Goal: Information Seeking & Learning: Learn about a topic

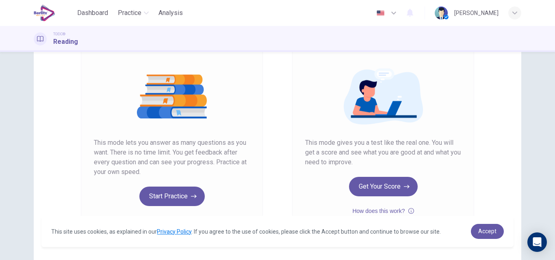
scroll to position [79, 0]
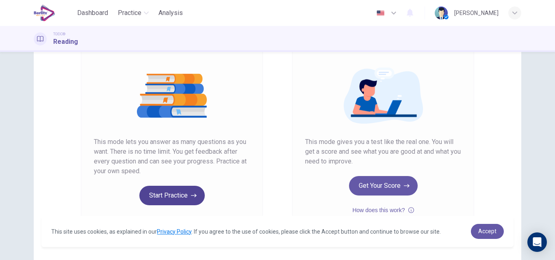
drag, startPoint x: 166, startPoint y: 184, endPoint x: 168, endPoint y: 201, distance: 16.8
click at [168, 201] on div "Unlimited Practice This mode lets you answer as many questions as you want. The…" at bounding box center [172, 123] width 156 height 164
click at [168, 201] on button "Start Practice" at bounding box center [171, 195] width 65 height 19
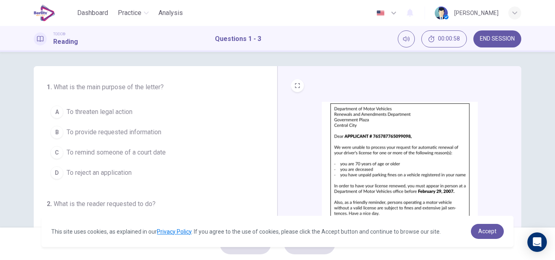
scroll to position [0, 0]
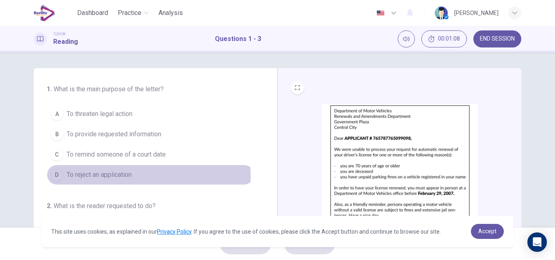
click at [109, 177] on span "To reject an application" at bounding box center [99, 175] width 65 height 10
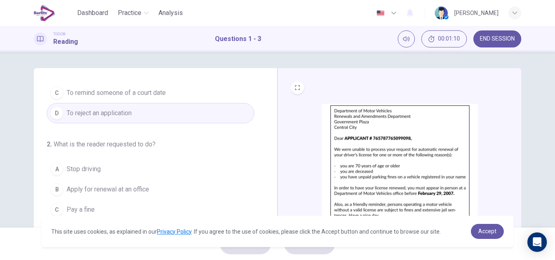
scroll to position [85, 0]
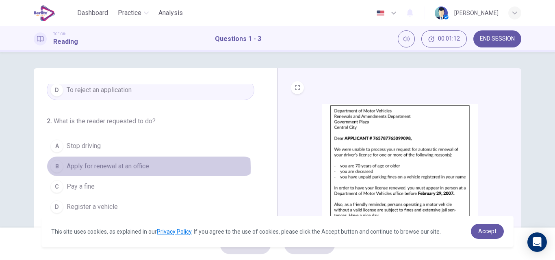
click at [123, 168] on span "Apply for renewal at an office" at bounding box center [108, 167] width 82 height 10
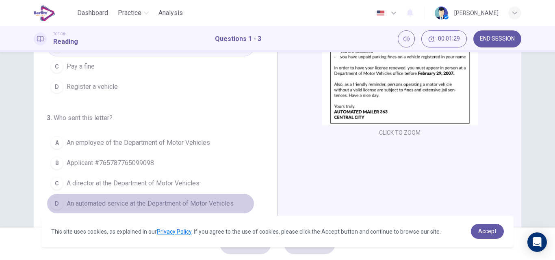
click at [198, 201] on span "An automated service at the Department of Motor Vehicles" at bounding box center [150, 204] width 167 height 10
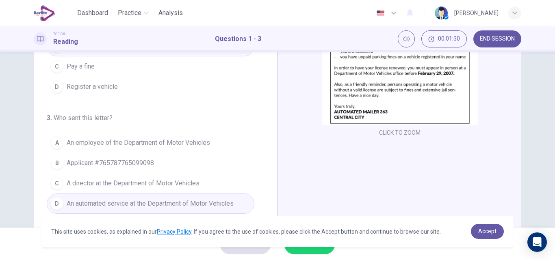
scroll to position [139, 0]
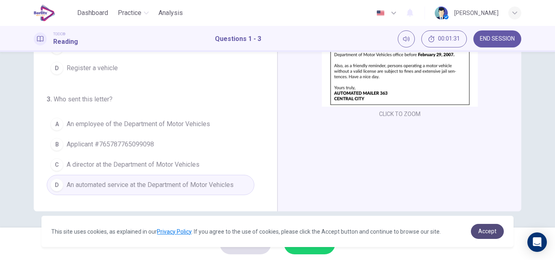
click at [487, 232] on span "Accept" at bounding box center [487, 231] width 18 height 6
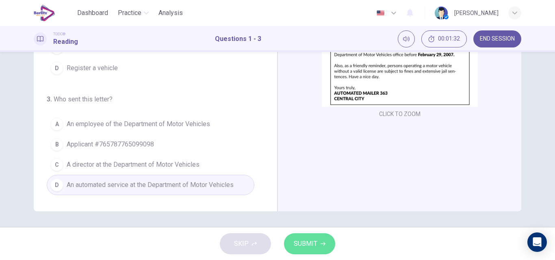
click at [306, 244] on span "SUBMIT" at bounding box center [306, 243] width 24 height 11
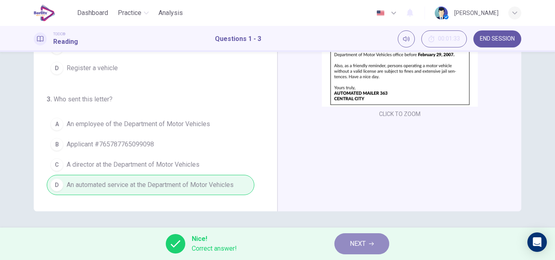
click at [359, 239] on span "NEXT" at bounding box center [358, 243] width 16 height 11
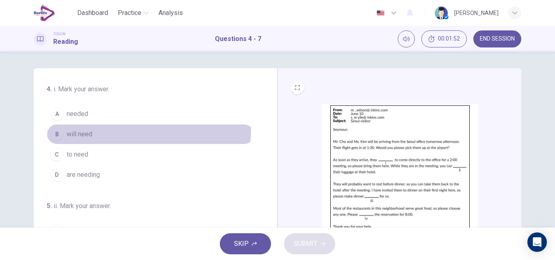
click at [93, 128] on button "B will need" at bounding box center [151, 134] width 208 height 20
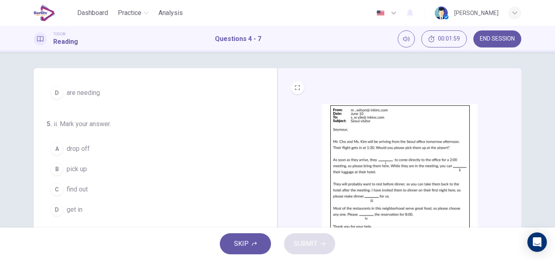
scroll to position [82, 0]
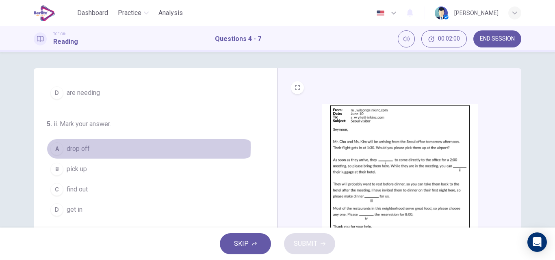
click at [81, 147] on span "drop off" at bounding box center [78, 149] width 23 height 10
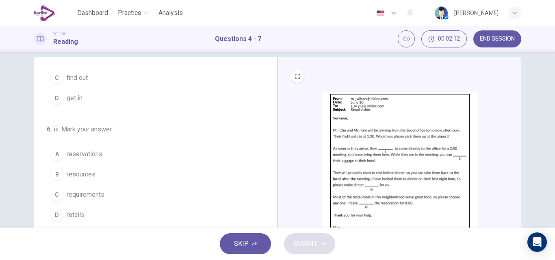
scroll to position [183, 0]
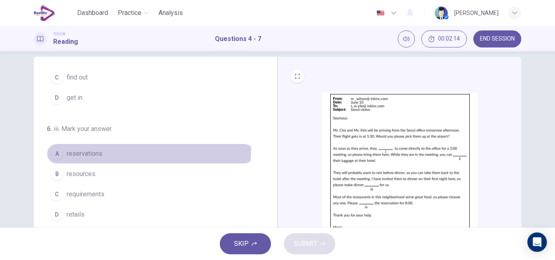
click at [83, 149] on span "reservations" at bounding box center [85, 154] width 36 height 10
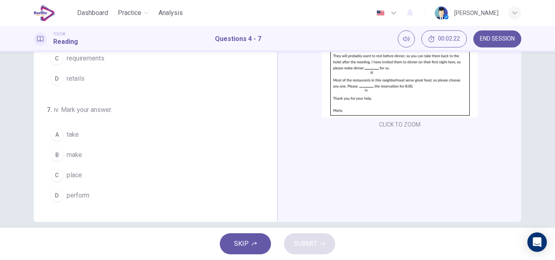
scroll to position [128, 0]
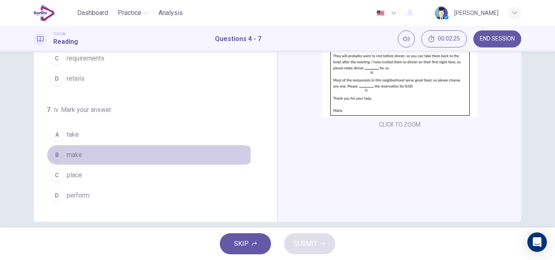
click at [81, 156] on button "B make" at bounding box center [151, 155] width 208 height 20
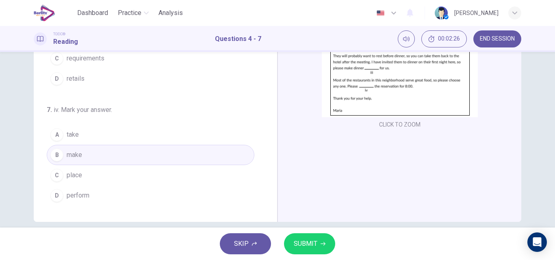
scroll to position [139, 0]
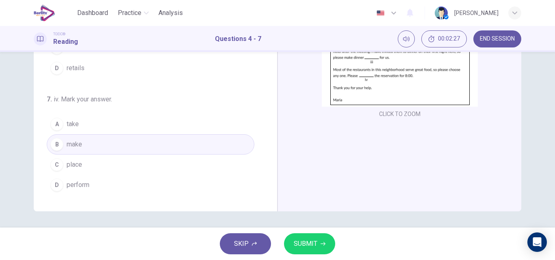
click at [307, 249] on span "SUBMIT" at bounding box center [306, 243] width 24 height 11
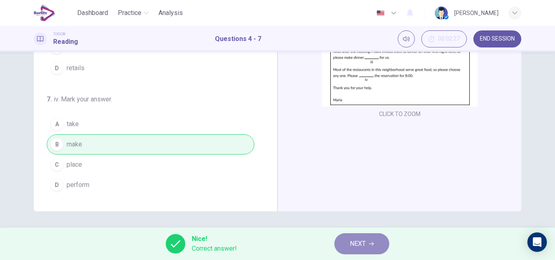
click at [355, 240] on span "NEXT" at bounding box center [358, 243] width 16 height 11
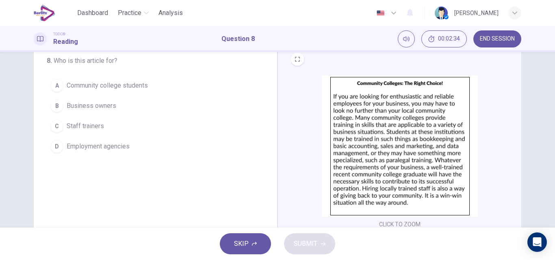
scroll to position [28, 0]
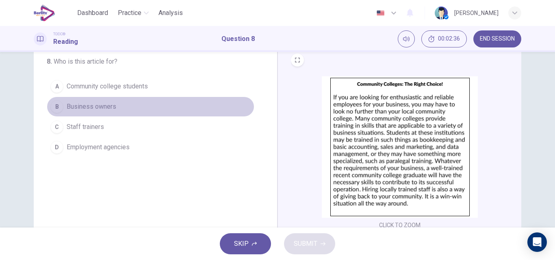
click at [100, 105] on span "Business owners" at bounding box center [92, 107] width 50 height 10
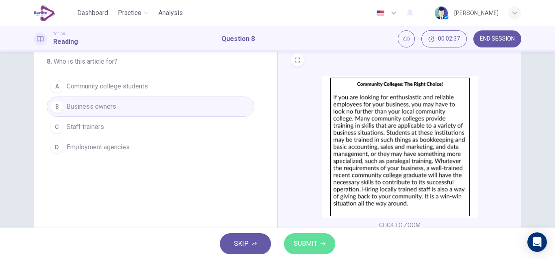
click at [306, 243] on span "SUBMIT" at bounding box center [306, 243] width 24 height 11
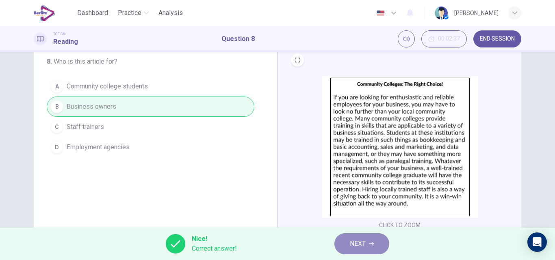
click at [354, 245] on span "NEXT" at bounding box center [358, 243] width 16 height 11
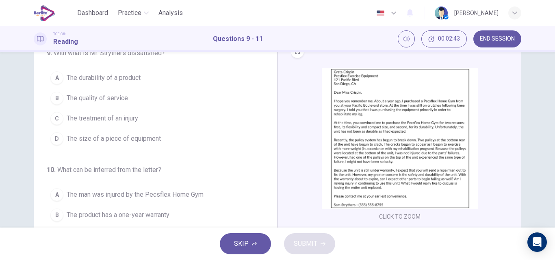
scroll to position [35, 0]
click at [115, 77] on span "The durability of a product" at bounding box center [104, 79] width 74 height 10
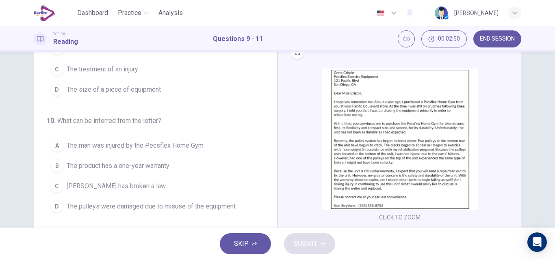
scroll to position [50, 0]
click at [135, 165] on span "The product has a one-year warranty" at bounding box center [118, 166] width 103 height 10
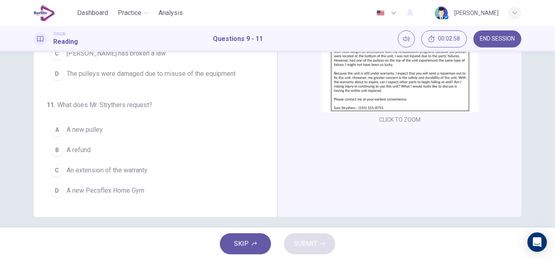
scroll to position [139, 0]
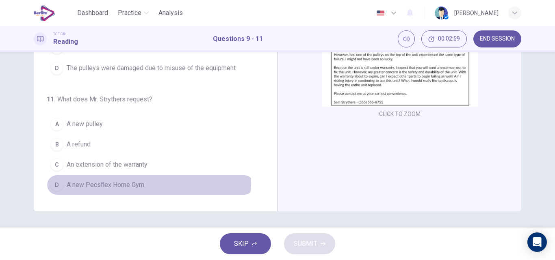
click at [128, 180] on span "A new Pecsflex Home Gym" at bounding box center [106, 185] width 78 height 10
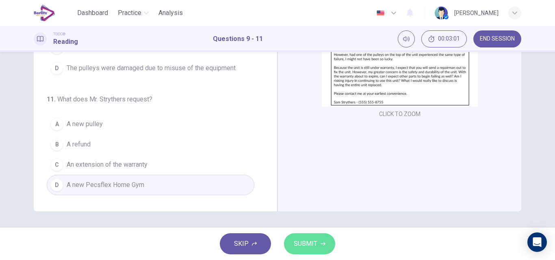
click at [301, 245] on span "SUBMIT" at bounding box center [306, 243] width 24 height 11
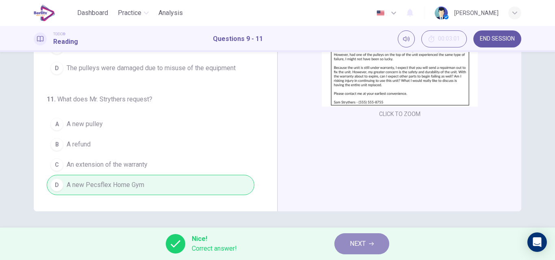
click at [344, 247] on button "NEXT" at bounding box center [361, 244] width 55 height 21
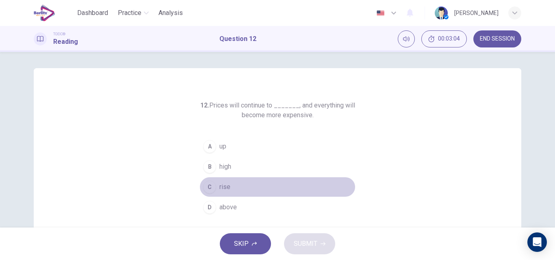
click at [219, 183] on span "rise" at bounding box center [224, 187] width 11 height 10
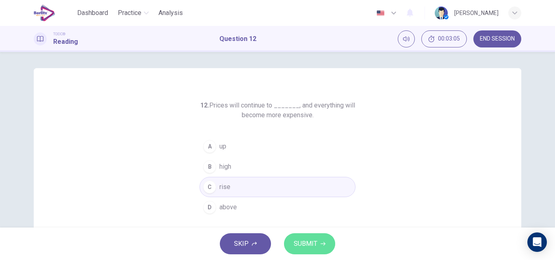
click at [301, 238] on span "SUBMIT" at bounding box center [306, 243] width 24 height 11
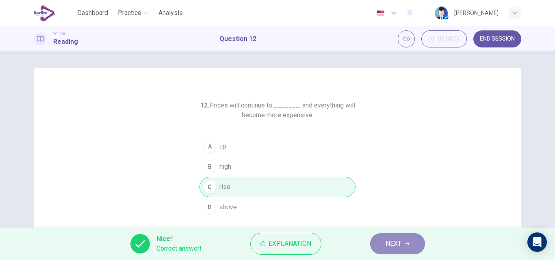
click at [390, 238] on button "NEXT" at bounding box center [397, 244] width 55 height 21
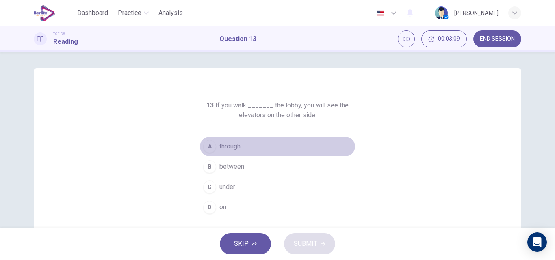
click at [235, 141] on button "A through" at bounding box center [277, 146] width 156 height 20
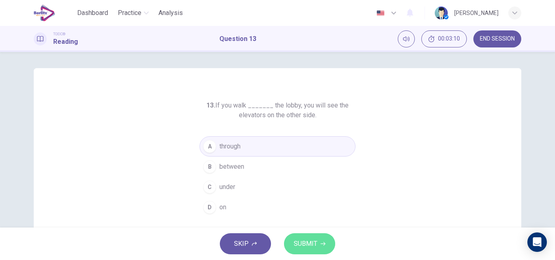
click at [306, 237] on button "SUBMIT" at bounding box center [309, 244] width 51 height 21
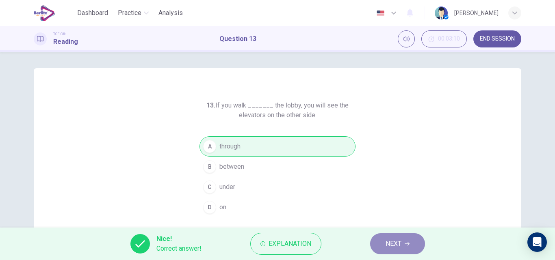
click at [380, 243] on button "NEXT" at bounding box center [397, 244] width 55 height 21
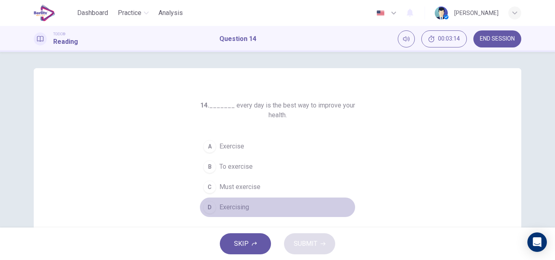
click at [238, 206] on span "Exercising" at bounding box center [234, 208] width 30 height 10
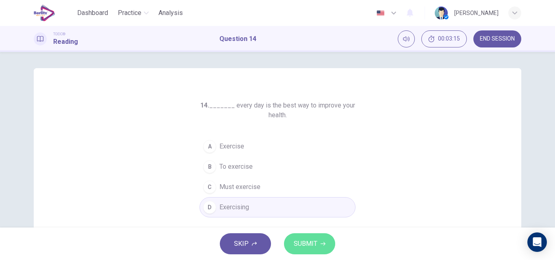
click at [306, 243] on span "SUBMIT" at bounding box center [306, 243] width 24 height 11
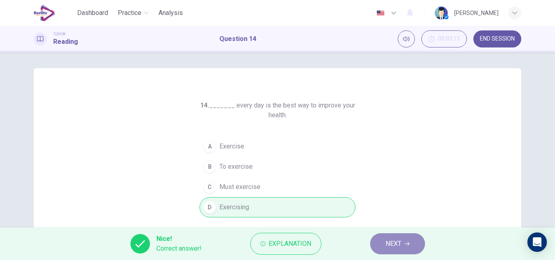
click at [384, 245] on button "NEXT" at bounding box center [397, 244] width 55 height 21
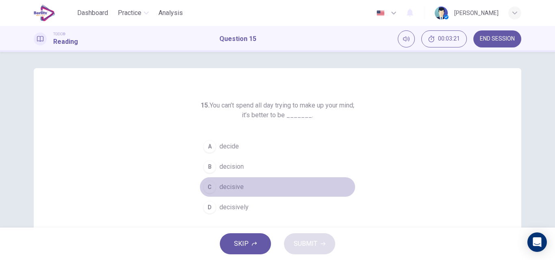
click at [233, 184] on span "decisive" at bounding box center [231, 187] width 24 height 10
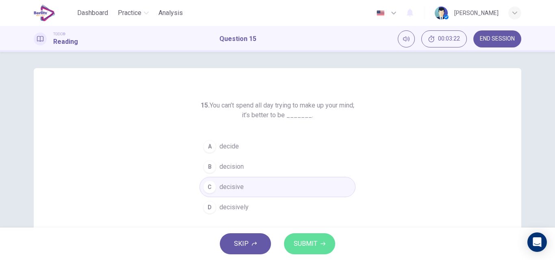
click at [298, 242] on span "SUBMIT" at bounding box center [306, 243] width 24 height 11
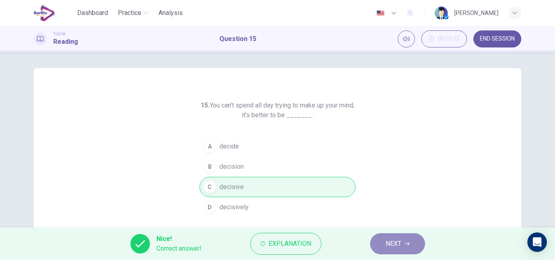
click at [381, 245] on button "NEXT" at bounding box center [397, 244] width 55 height 21
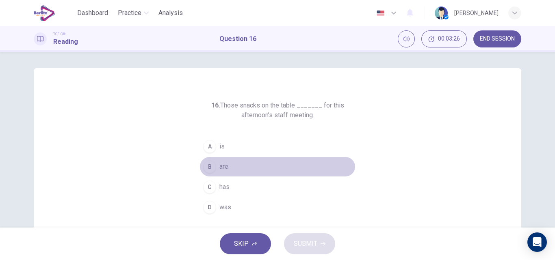
click at [224, 162] on span "are" at bounding box center [223, 167] width 9 height 10
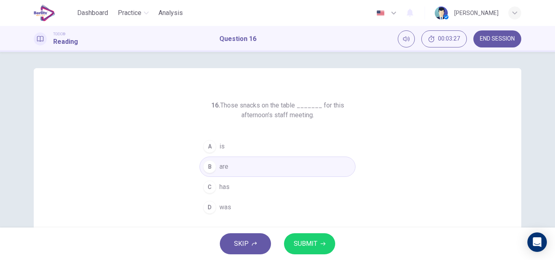
click at [312, 243] on span "SUBMIT" at bounding box center [306, 243] width 24 height 11
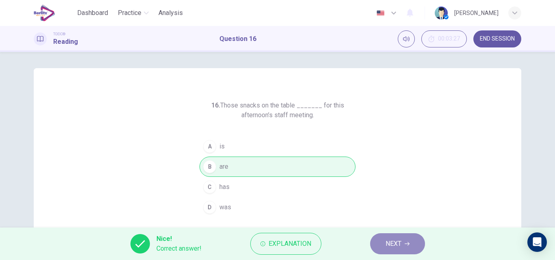
click at [383, 247] on button "NEXT" at bounding box center [397, 244] width 55 height 21
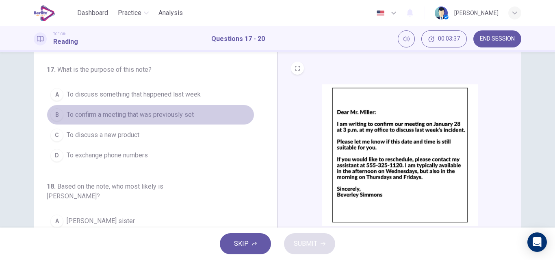
click at [177, 116] on span "To confirm a meeting that was previously set" at bounding box center [130, 115] width 127 height 10
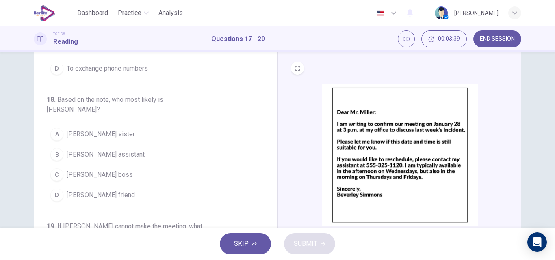
scroll to position [87, 0]
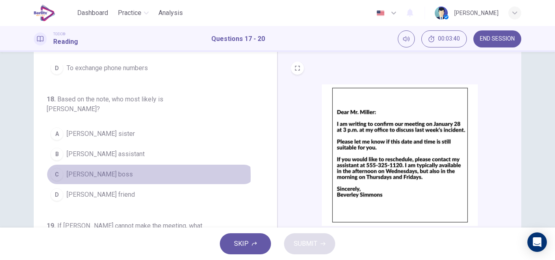
click at [94, 170] on span "[PERSON_NAME] boss" at bounding box center [100, 175] width 66 height 10
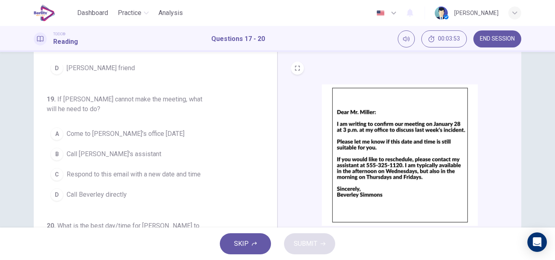
scroll to position [216, 0]
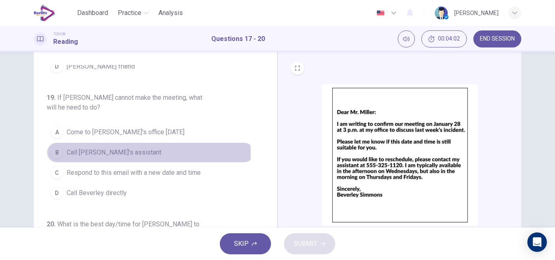
click at [98, 148] on span "Call [PERSON_NAME]'s assistant" at bounding box center [114, 153] width 95 height 10
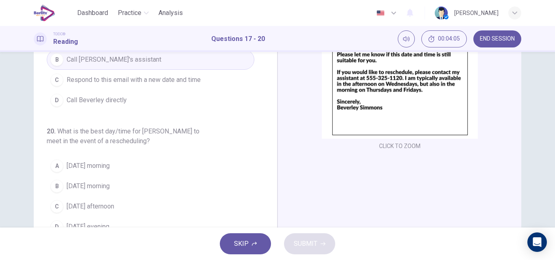
scroll to position [106, 0]
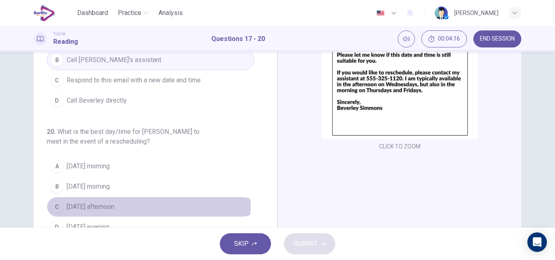
click at [113, 202] on span "[DATE] afternoon" at bounding box center [91, 207] width 48 height 10
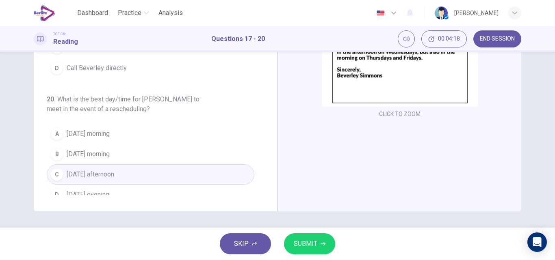
scroll to position [139, 0]
click at [308, 241] on span "SUBMIT" at bounding box center [306, 243] width 24 height 11
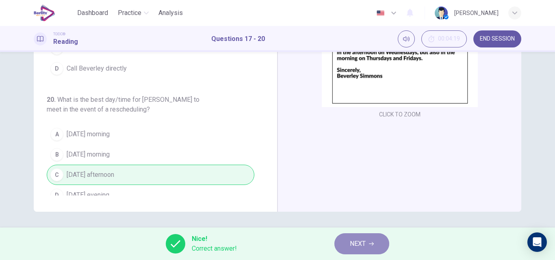
click at [353, 246] on span "NEXT" at bounding box center [358, 243] width 16 height 11
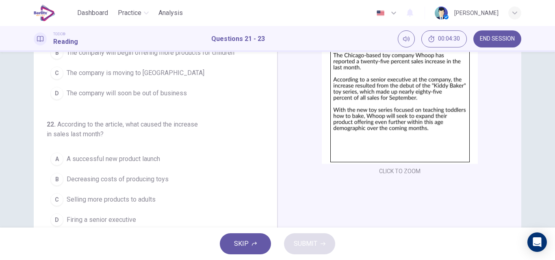
scroll to position [19, 0]
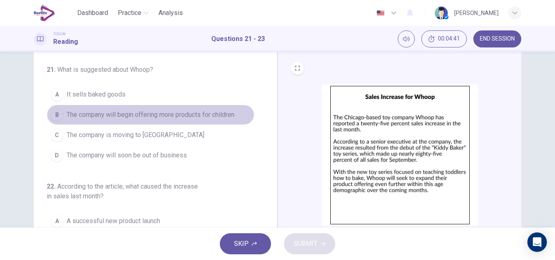
click at [201, 111] on span "The company will begin offering more products for children" at bounding box center [151, 115] width 168 height 10
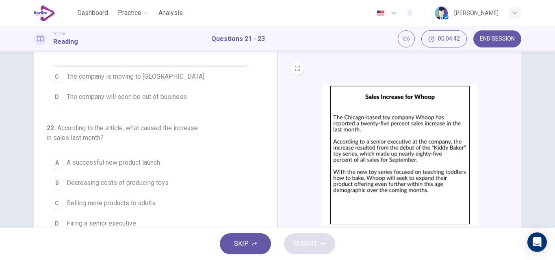
scroll to position [61, 0]
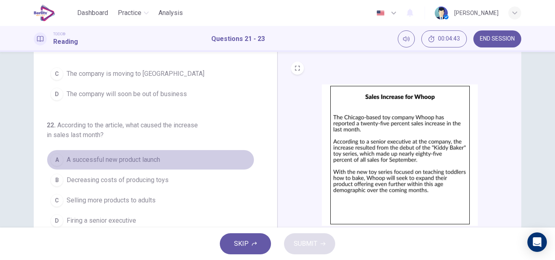
click at [150, 160] on span "A successful new product launch" at bounding box center [113, 160] width 93 height 10
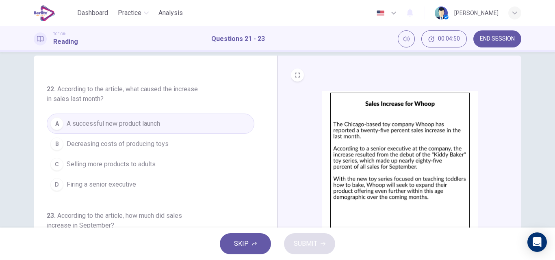
scroll to position [139, 0]
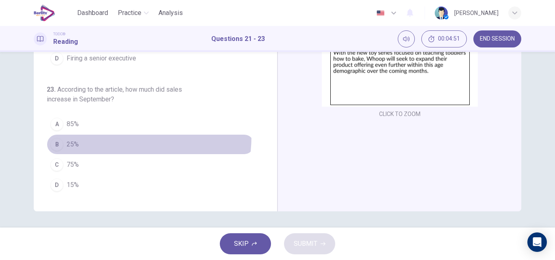
click at [87, 135] on button "B 25%" at bounding box center [151, 144] width 208 height 20
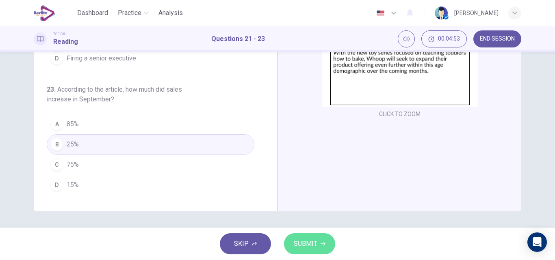
click at [308, 250] on button "SUBMIT" at bounding box center [309, 244] width 51 height 21
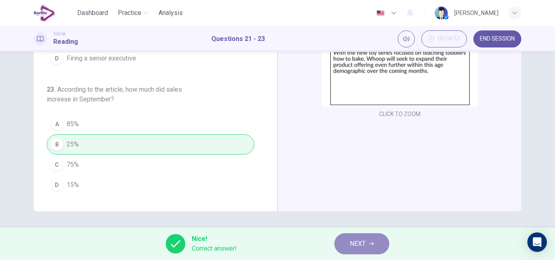
click at [368, 240] on button "NEXT" at bounding box center [361, 244] width 55 height 21
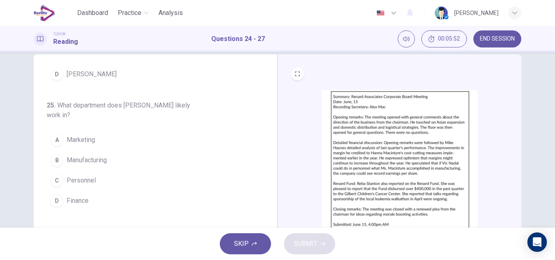
scroll to position [90, 0]
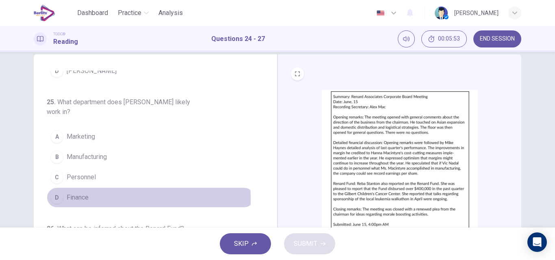
click at [89, 199] on button "D Finance" at bounding box center [151, 198] width 208 height 20
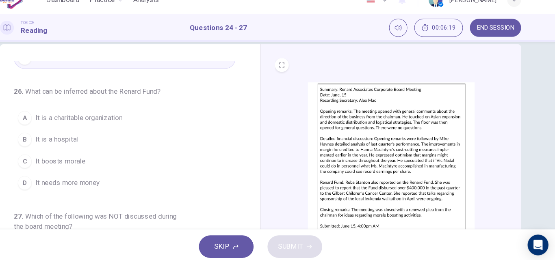
scroll to position [220, 0]
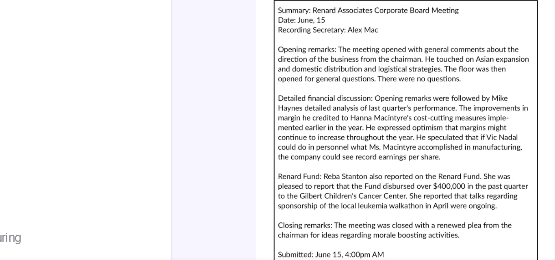
click at [362, 191] on img at bounding box center [400, 161] width 156 height 142
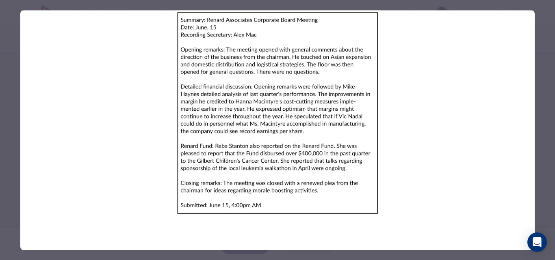
click at [550, 152] on div at bounding box center [277, 130] width 555 height 260
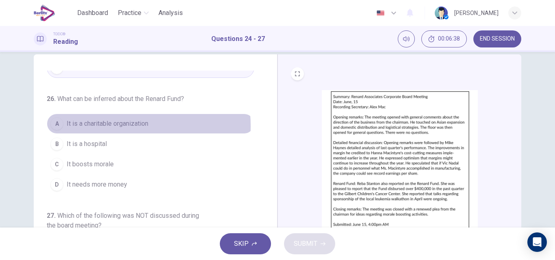
click at [111, 126] on span "It is a charitable organization" at bounding box center [108, 124] width 82 height 10
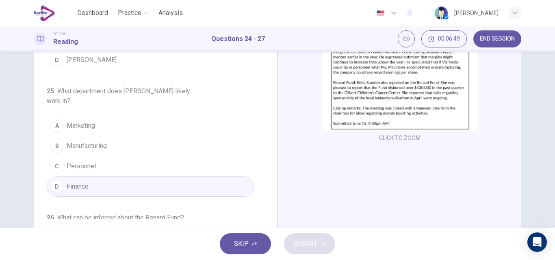
scroll to position [0, 0]
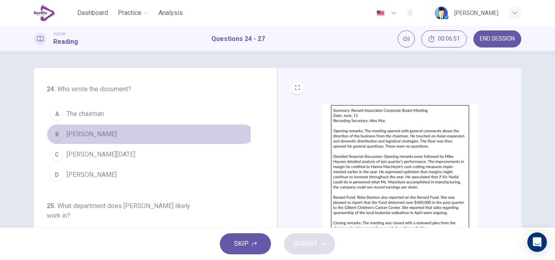
click at [90, 134] on span "[PERSON_NAME]" at bounding box center [92, 135] width 50 height 10
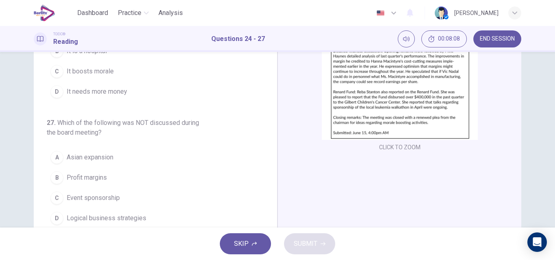
scroll to position [106, 0]
click at [102, 176] on span "Profit margins" at bounding box center [87, 178] width 40 height 10
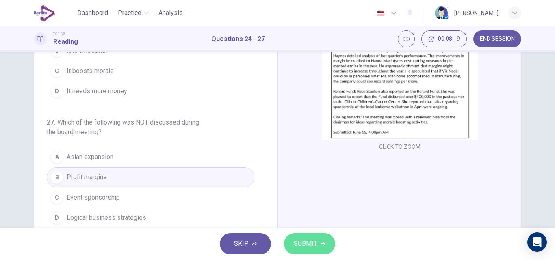
click at [312, 240] on span "SUBMIT" at bounding box center [306, 243] width 24 height 11
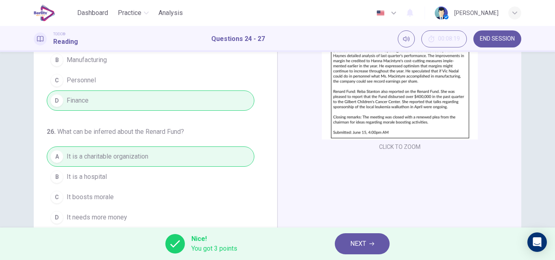
scroll to position [0, 0]
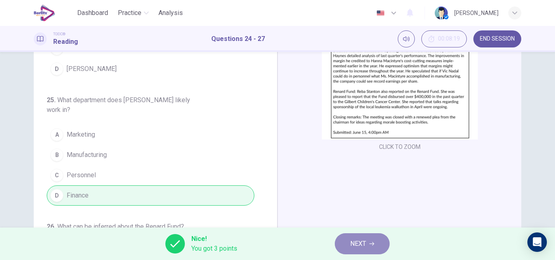
click at [370, 248] on button "NEXT" at bounding box center [362, 244] width 55 height 21
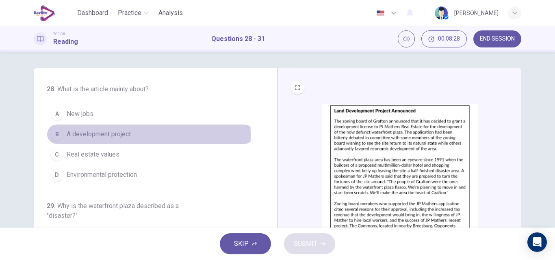
click at [109, 136] on span "A development project" at bounding box center [99, 135] width 64 height 10
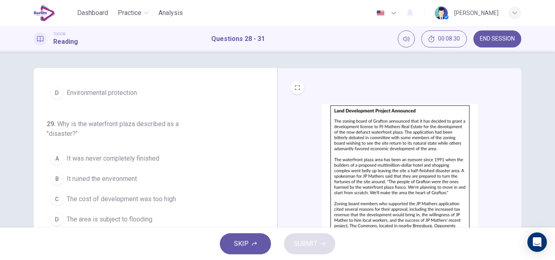
scroll to position [93, 0]
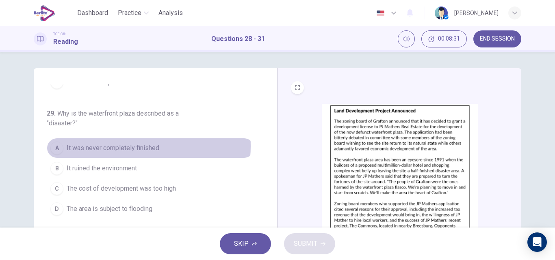
click at [121, 146] on span "It was never completely finished" at bounding box center [113, 148] width 93 height 10
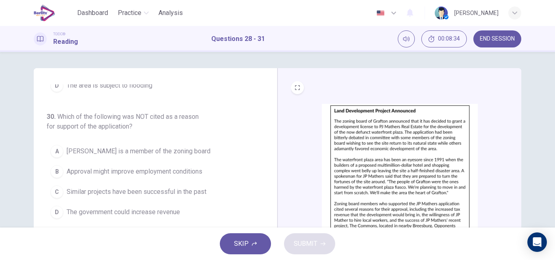
scroll to position [217, 0]
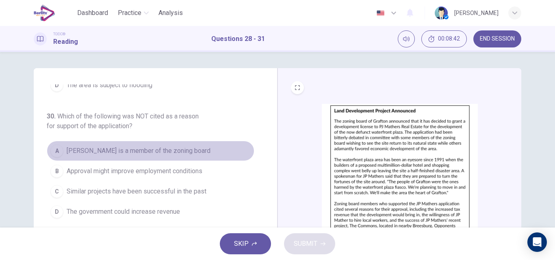
click at [166, 147] on span "[PERSON_NAME] is a member of the zoning board" at bounding box center [139, 151] width 144 height 10
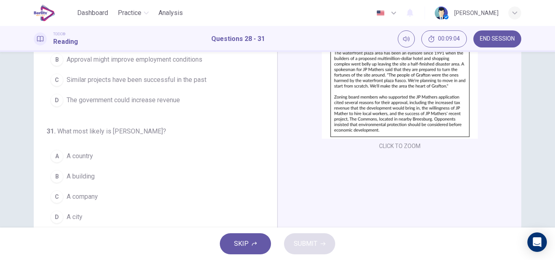
scroll to position [106, 0]
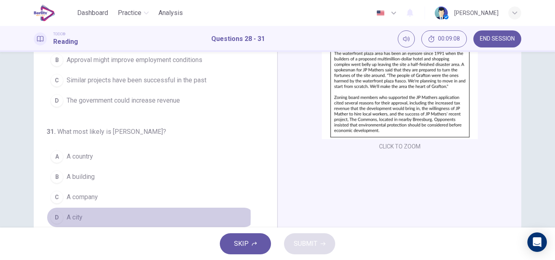
click at [70, 217] on span "A city" at bounding box center [75, 218] width 16 height 10
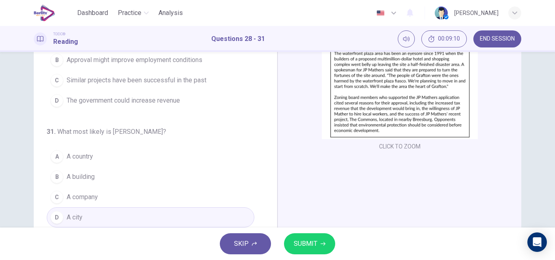
click at [297, 242] on span "SUBMIT" at bounding box center [306, 243] width 24 height 11
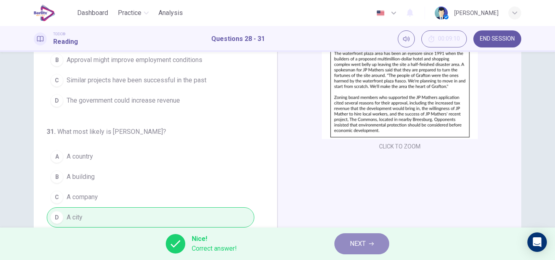
click at [342, 240] on button "NEXT" at bounding box center [361, 244] width 55 height 21
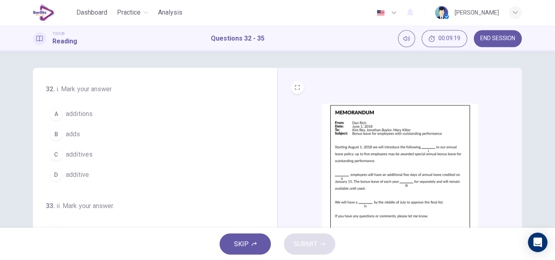
scroll to position [0, 0]
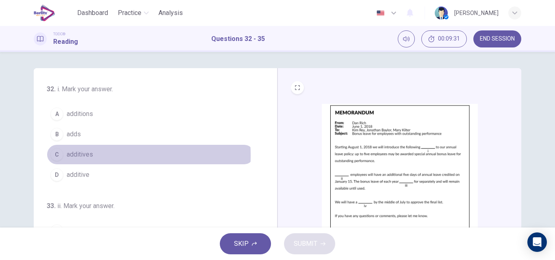
click at [85, 156] on span "additives" at bounding box center [80, 155] width 26 height 10
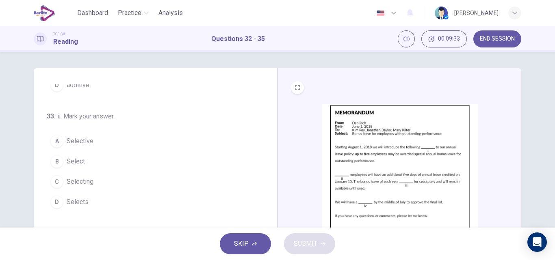
scroll to position [90, 0]
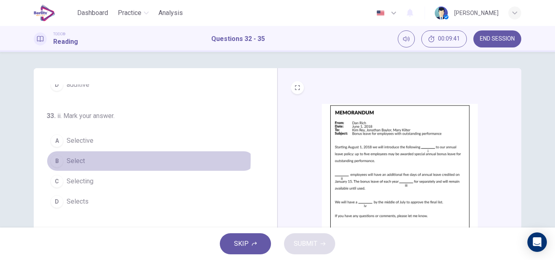
click at [77, 159] on span "Select" at bounding box center [76, 161] width 18 height 10
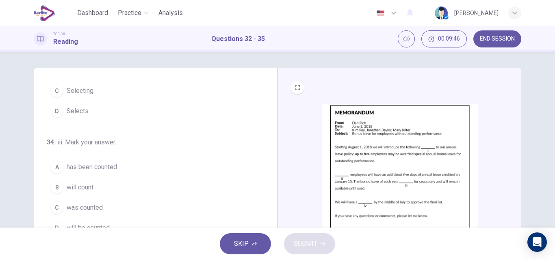
scroll to position [202, 0]
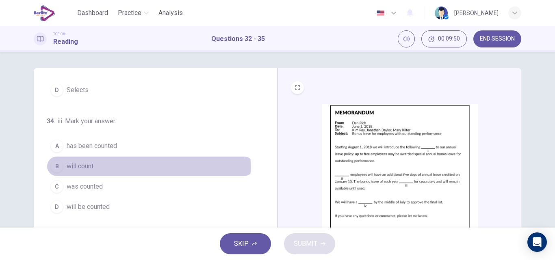
click at [93, 167] on button "B will count" at bounding box center [151, 166] width 208 height 20
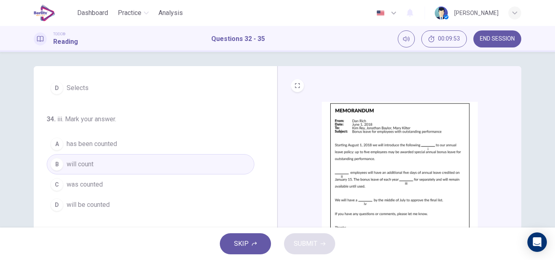
scroll to position [2, 0]
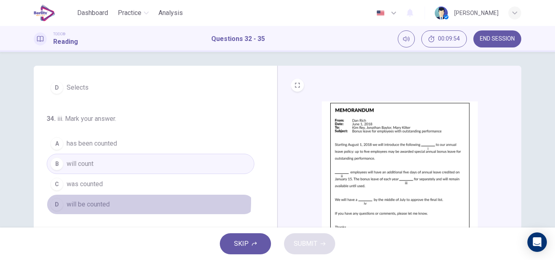
click at [94, 201] on span "will be counted" at bounding box center [88, 205] width 43 height 10
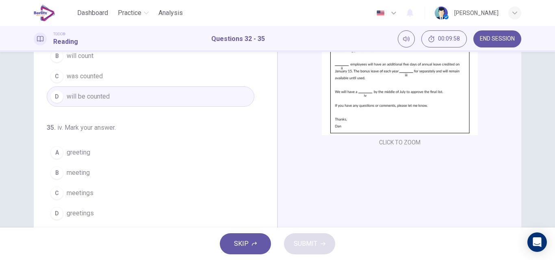
scroll to position [111, 0]
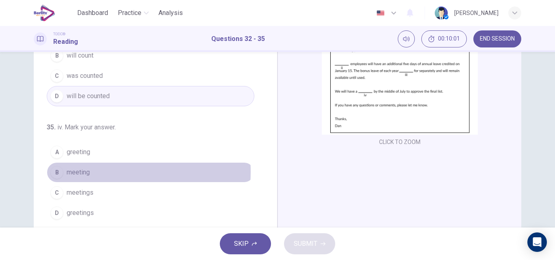
click at [74, 172] on span "meeting" at bounding box center [78, 173] width 23 height 10
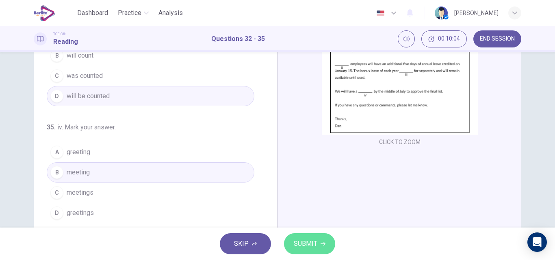
click at [310, 240] on span "SUBMIT" at bounding box center [306, 243] width 24 height 11
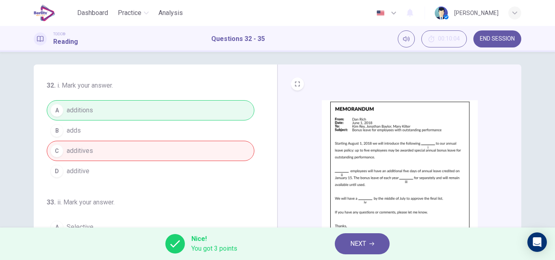
scroll to position [3, 0]
click at [362, 238] on button "NEXT" at bounding box center [362, 244] width 55 height 21
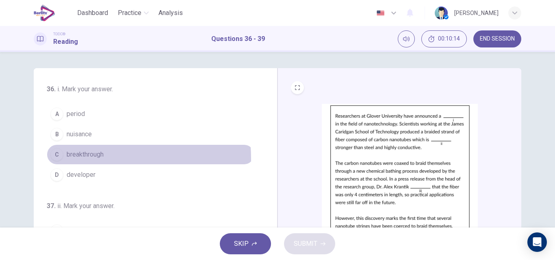
click at [80, 159] on span "breakthrough" at bounding box center [85, 155] width 37 height 10
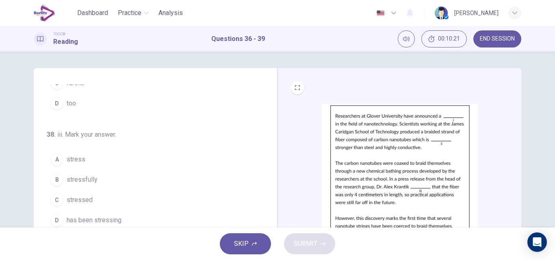
scroll to position [202, 0]
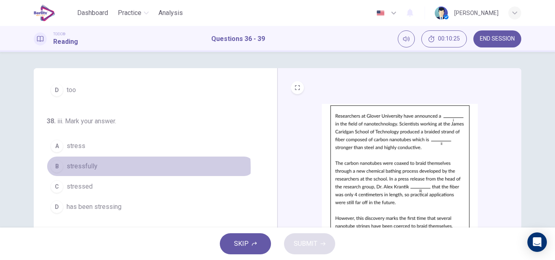
click at [95, 168] on button "B stressfully" at bounding box center [151, 166] width 208 height 20
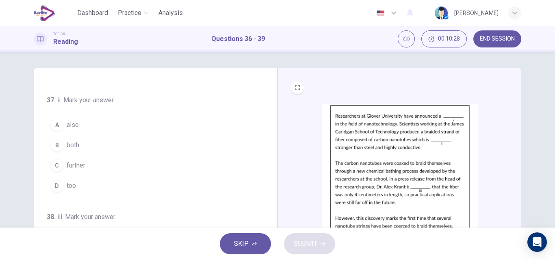
scroll to position [105, 0]
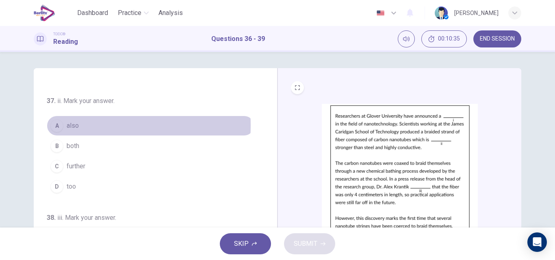
click at [71, 126] on span "also" at bounding box center [73, 126] width 12 height 10
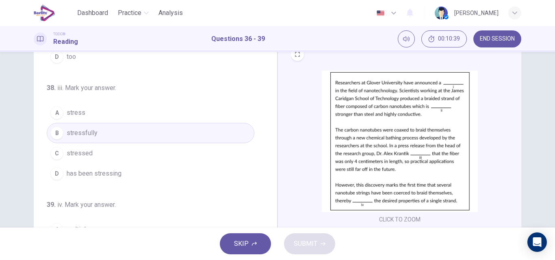
scroll to position [34, 0]
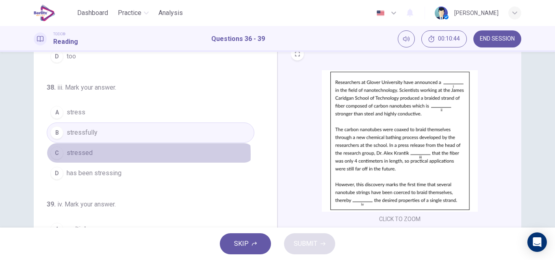
click at [82, 155] on span "stressed" at bounding box center [80, 153] width 26 height 10
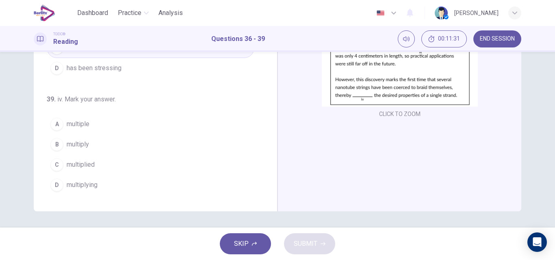
scroll to position [139, 0]
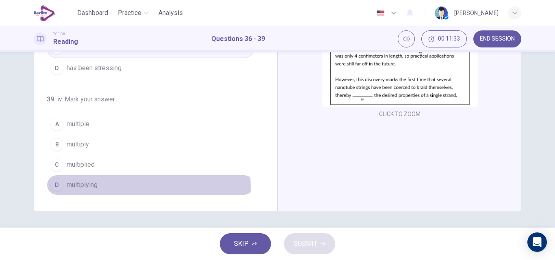
click at [88, 188] on span "multiplying" at bounding box center [82, 185] width 31 height 10
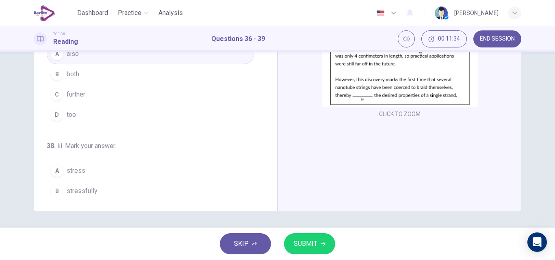
scroll to position [0, 0]
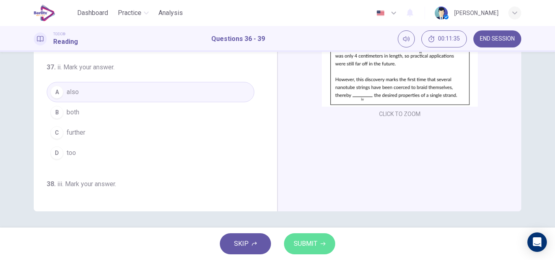
click at [294, 242] on span "SUBMIT" at bounding box center [306, 243] width 24 height 11
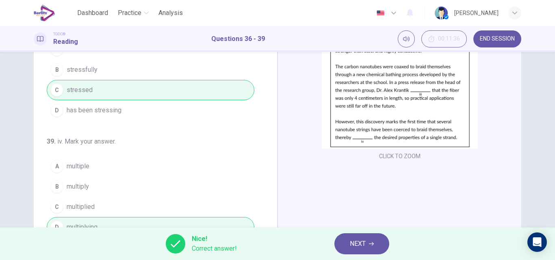
scroll to position [139, 0]
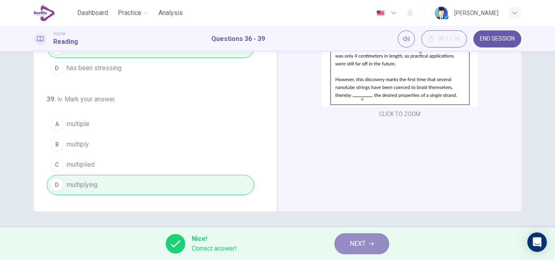
click at [360, 247] on span "NEXT" at bounding box center [358, 243] width 16 height 11
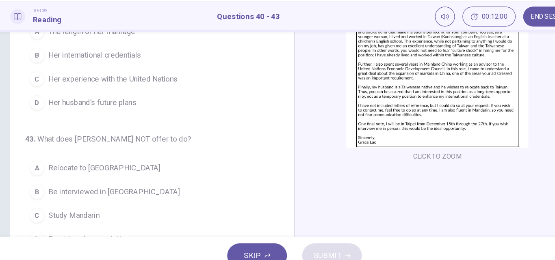
scroll to position [95, 0]
click at [482, 45] on button "END SESSION" at bounding box center [497, 38] width 48 height 17
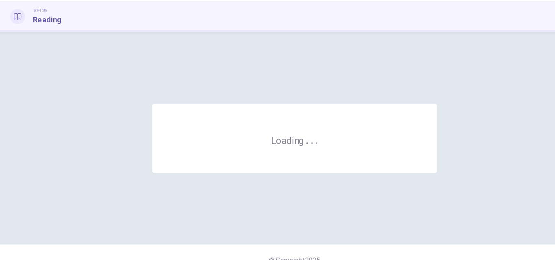
scroll to position [0, 0]
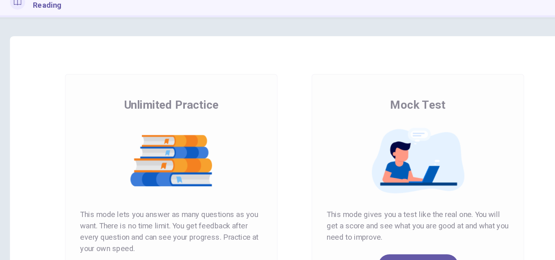
click at [234, 205] on div at bounding box center [172, 174] width 156 height 63
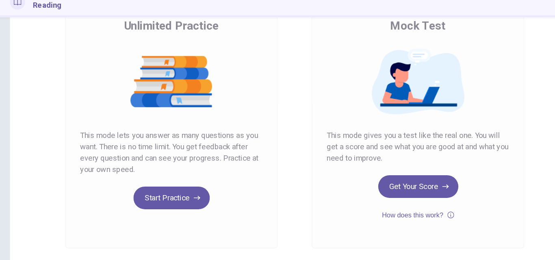
scroll to position [68, 0]
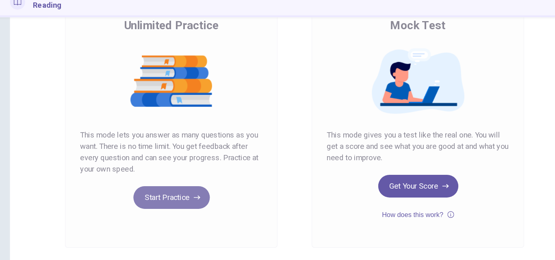
click at [154, 205] on button "Start Practice" at bounding box center [171, 206] width 65 height 19
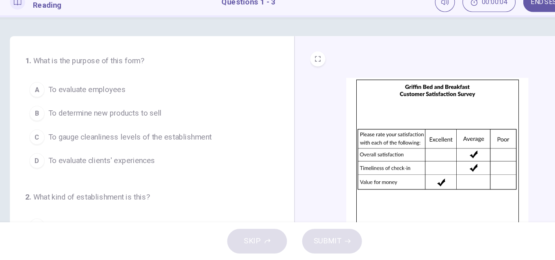
scroll to position [0, 0]
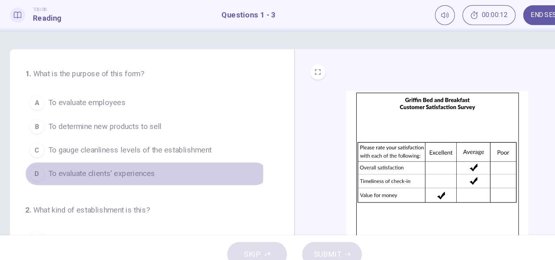
click at [114, 174] on span "To evaluate clients' experiences" at bounding box center [112, 175] width 91 height 10
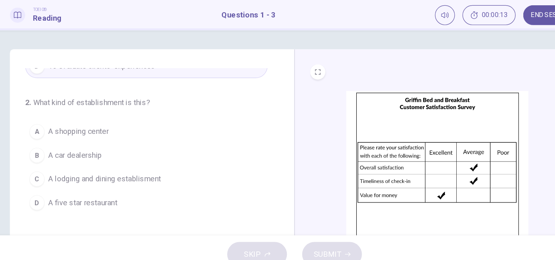
scroll to position [93, 0]
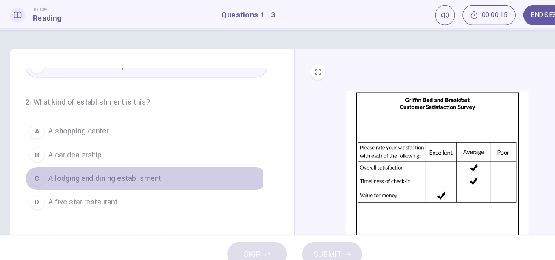
click at [93, 178] on span "A lodging and dining establisment" at bounding box center [115, 179] width 96 height 10
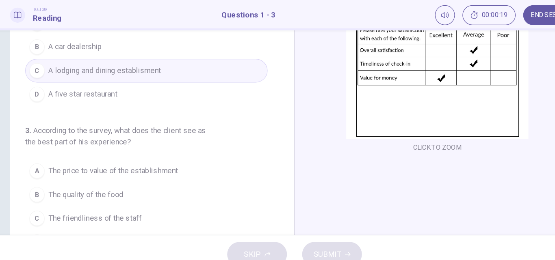
scroll to position [95, 0]
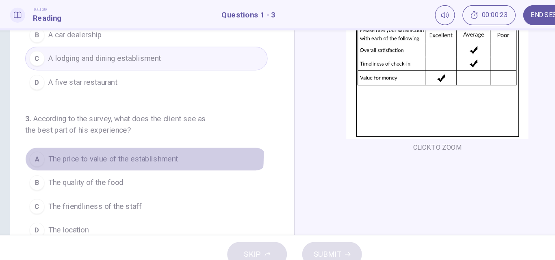
click at [115, 160] on span "The price to value of the establishment" at bounding box center [122, 163] width 111 height 10
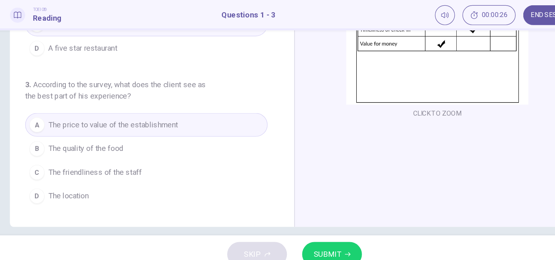
scroll to position [139, 0]
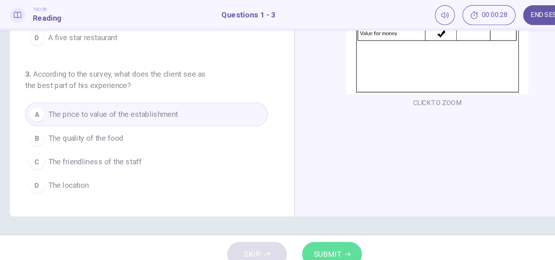
click at [306, 238] on span "SUBMIT" at bounding box center [306, 243] width 24 height 11
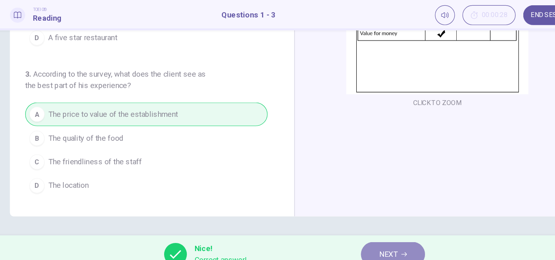
click at [342, 239] on button "NEXT" at bounding box center [361, 244] width 55 height 21
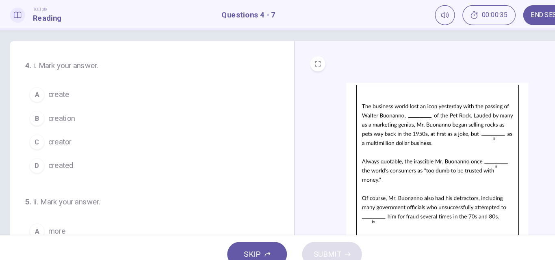
scroll to position [0, 0]
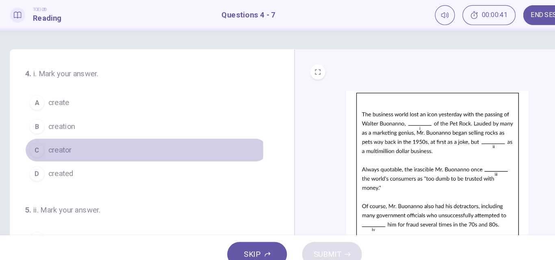
click at [78, 154] on span "creator" at bounding box center [77, 155] width 20 height 10
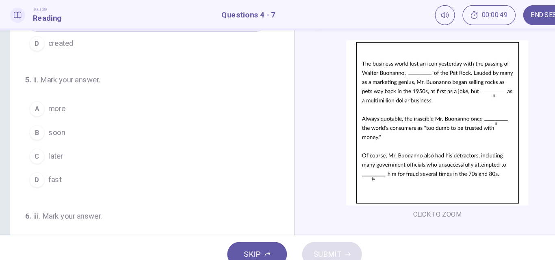
scroll to position [67, 0]
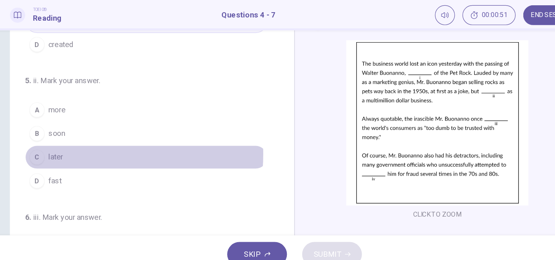
click at [69, 158] on span "later" at bounding box center [73, 161] width 13 height 10
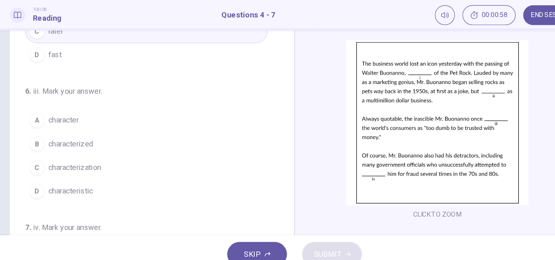
scroll to position [179, 0]
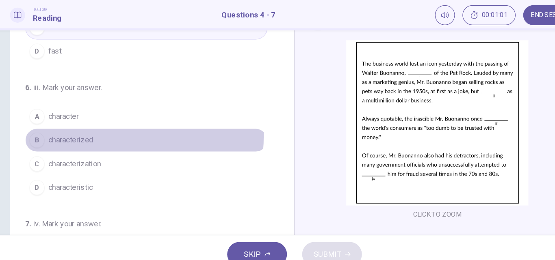
click at [83, 142] on span "characterized" at bounding box center [86, 146] width 39 height 10
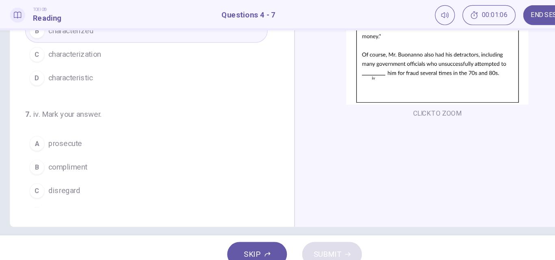
scroll to position [202, 0]
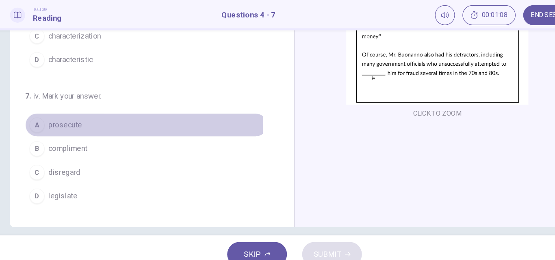
click at [87, 131] on span "prosecute" at bounding box center [81, 133] width 29 height 10
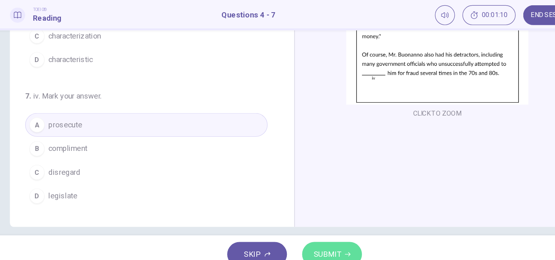
click at [297, 235] on button "SUBMIT" at bounding box center [309, 244] width 51 height 21
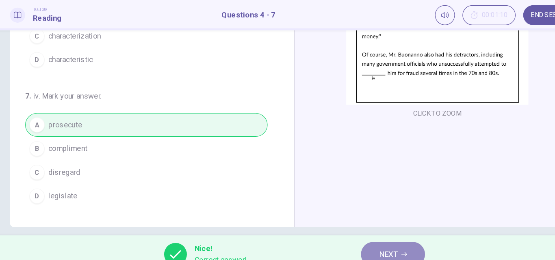
click at [357, 240] on span "NEXT" at bounding box center [358, 243] width 16 height 11
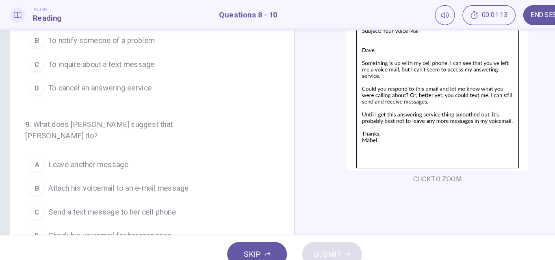
scroll to position [0, 0]
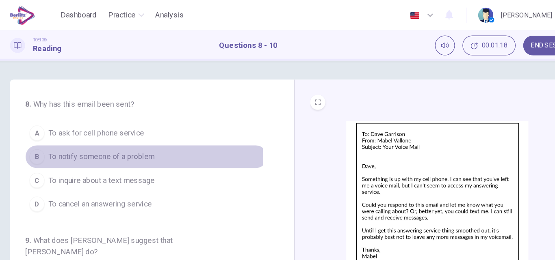
click at [140, 136] on span "To notify someone of a problem" at bounding box center [112, 135] width 91 height 10
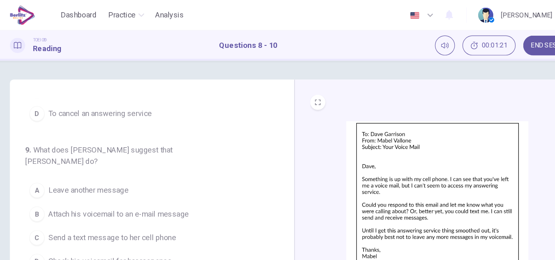
scroll to position [78, 0]
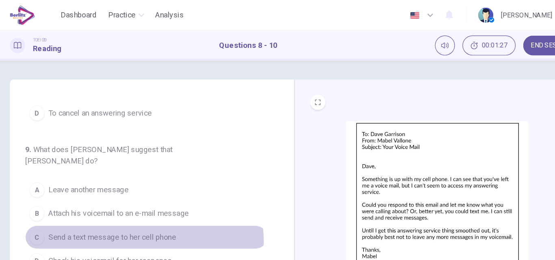
click at [144, 199] on span "Send a text message to her cell phone" at bounding box center [121, 204] width 109 height 10
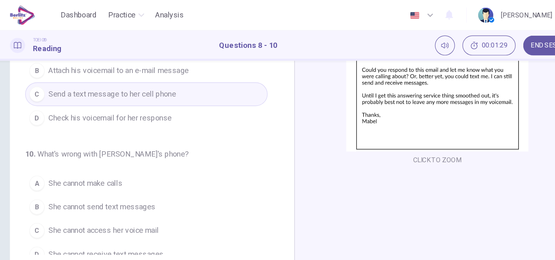
scroll to position [118, 0]
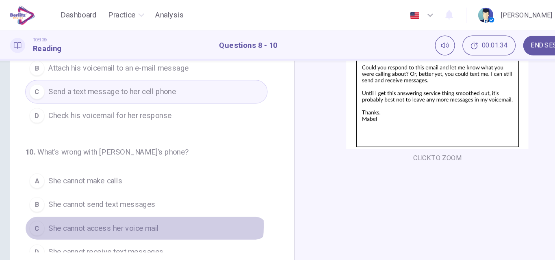
click at [142, 191] on span "She cannot access her voice mail" at bounding box center [114, 196] width 95 height 10
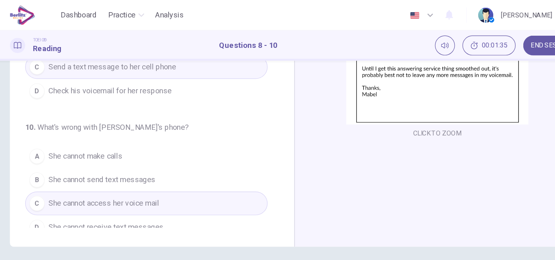
scroll to position [0, 0]
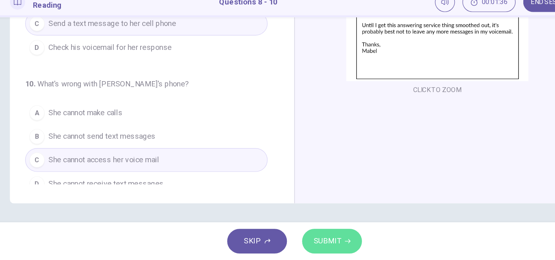
click at [305, 253] on button "SUBMIT" at bounding box center [309, 244] width 51 height 21
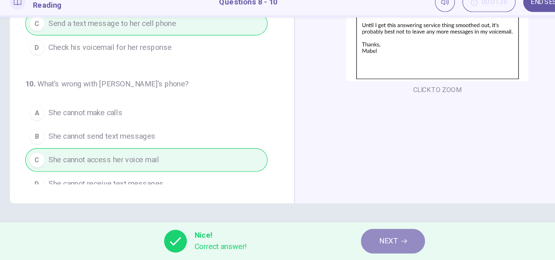
click at [344, 243] on button "NEXT" at bounding box center [361, 244] width 55 height 21
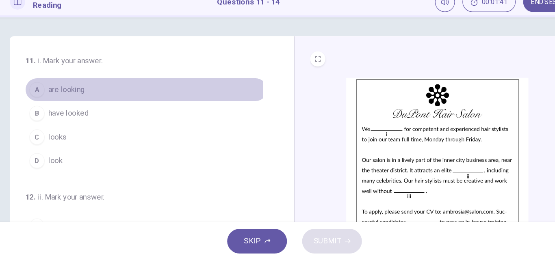
click at [89, 113] on span "are looking" at bounding box center [82, 114] width 31 height 10
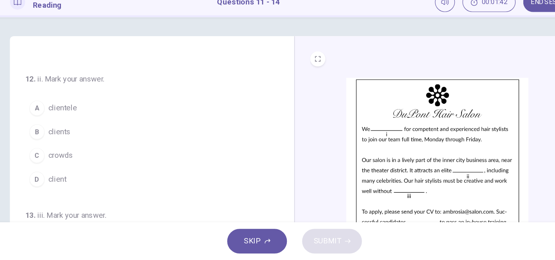
scroll to position [103, 0]
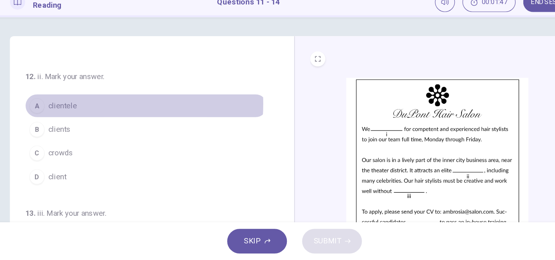
click at [83, 126] on span "clientele" at bounding box center [79, 128] width 24 height 10
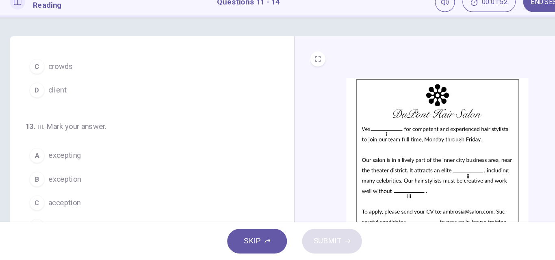
scroll to position [202, 0]
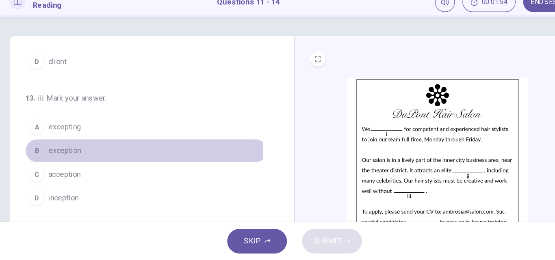
click at [81, 165] on span "exception" at bounding box center [81, 167] width 28 height 10
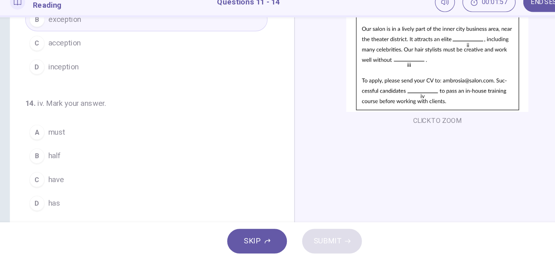
scroll to position [113, 0]
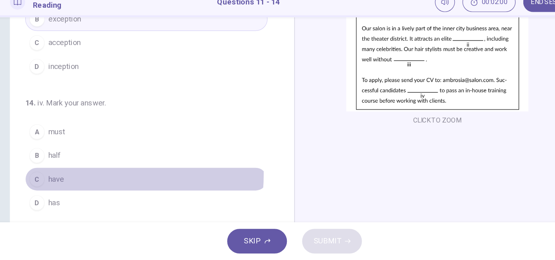
click at [74, 186] on span "have" at bounding box center [73, 191] width 13 height 10
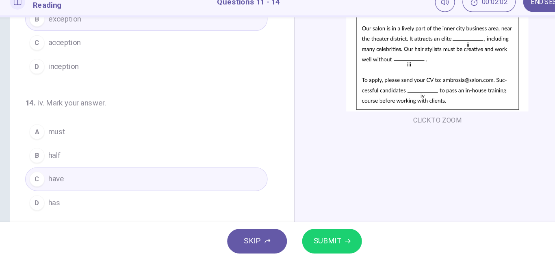
scroll to position [139, 0]
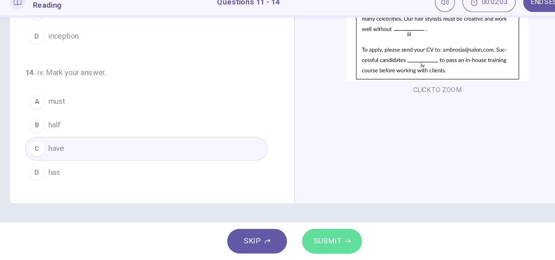
click at [313, 248] on span "SUBMIT" at bounding box center [306, 243] width 24 height 11
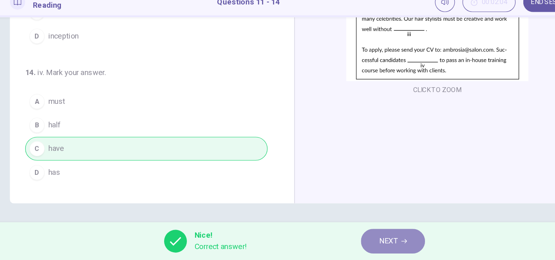
click at [355, 243] on span "NEXT" at bounding box center [358, 243] width 16 height 11
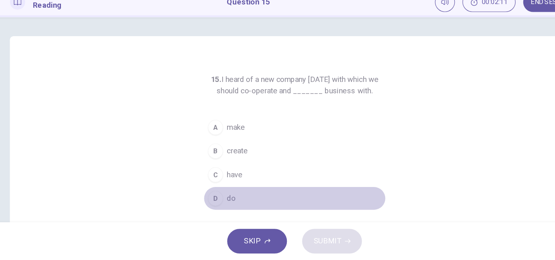
click at [219, 203] on span "do" at bounding box center [222, 208] width 7 height 10
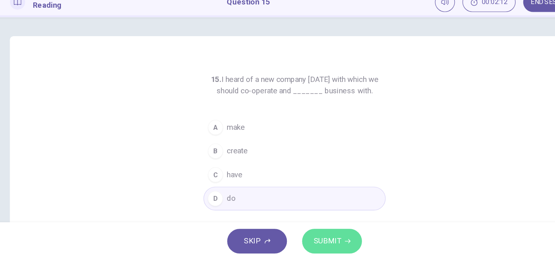
click at [312, 242] on span "SUBMIT" at bounding box center [306, 243] width 24 height 11
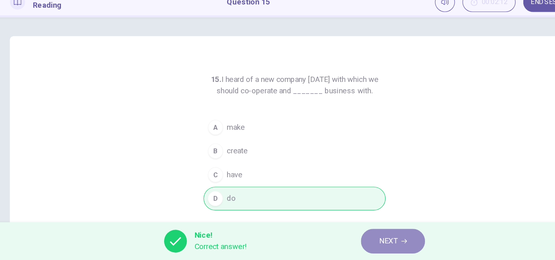
click at [351, 241] on span "NEXT" at bounding box center [358, 243] width 16 height 11
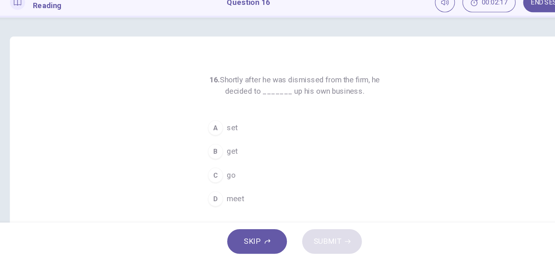
click at [304, 240] on div "SKIP SUBMIT" at bounding box center [277, 244] width 555 height 32
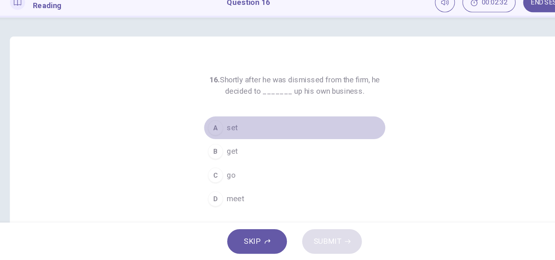
click at [221, 146] on span "set" at bounding box center [223, 147] width 9 height 10
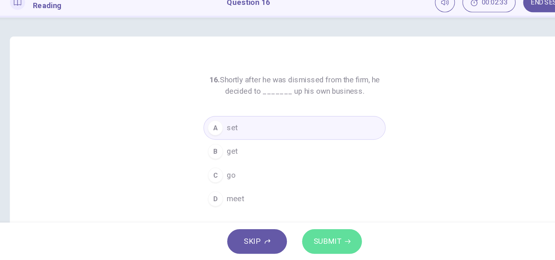
click at [314, 238] on span "SUBMIT" at bounding box center [306, 243] width 24 height 11
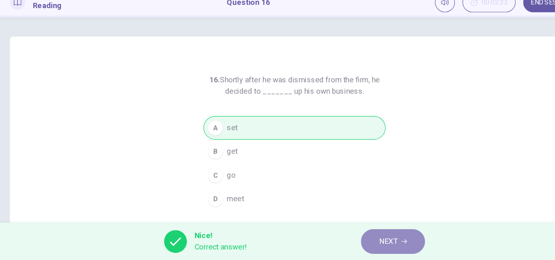
click at [362, 243] on span "NEXT" at bounding box center [358, 243] width 16 height 11
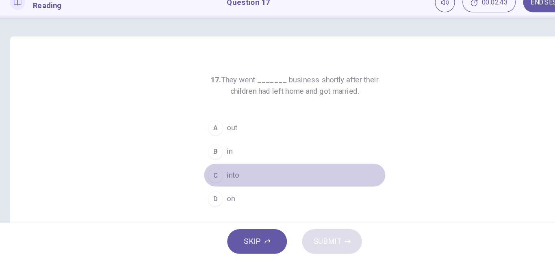
click at [219, 183] on span "into" at bounding box center [224, 187] width 11 height 10
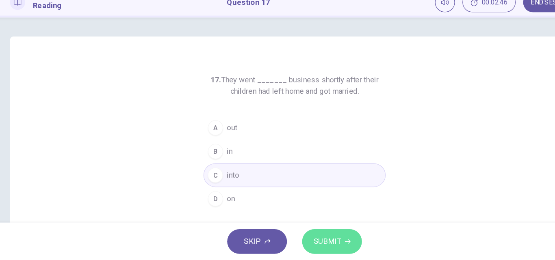
click at [310, 237] on button "SUBMIT" at bounding box center [309, 244] width 51 height 21
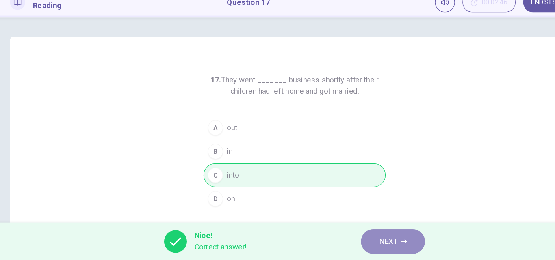
click at [343, 243] on button "NEXT" at bounding box center [361, 244] width 55 height 21
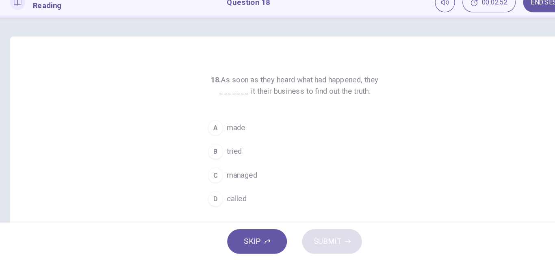
click at [237, 184] on span "managed" at bounding box center [232, 187] width 26 height 10
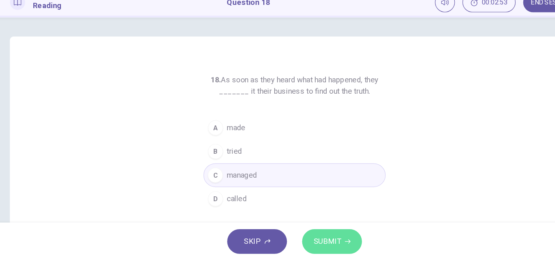
click at [310, 238] on span "SUBMIT" at bounding box center [306, 243] width 24 height 11
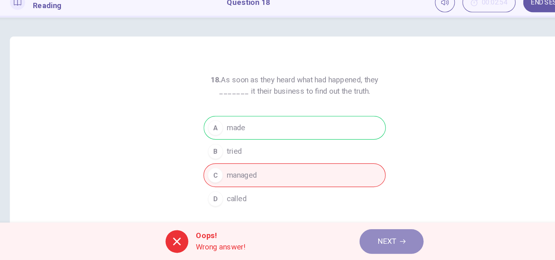
click at [358, 244] on span "NEXT" at bounding box center [357, 243] width 16 height 11
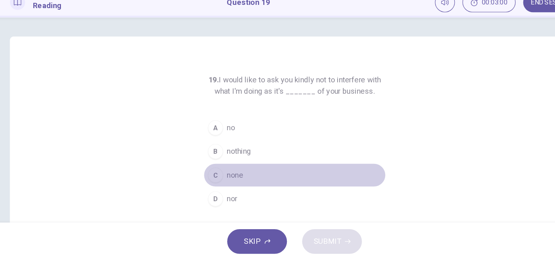
click at [219, 194] on button "C none" at bounding box center [277, 187] width 156 height 20
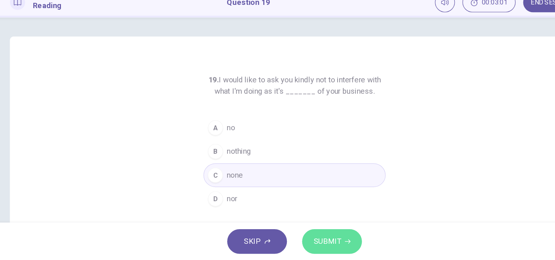
click at [314, 240] on span "SUBMIT" at bounding box center [306, 243] width 24 height 11
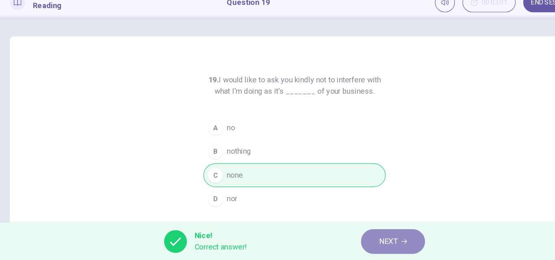
click at [362, 240] on span "NEXT" at bounding box center [358, 243] width 16 height 11
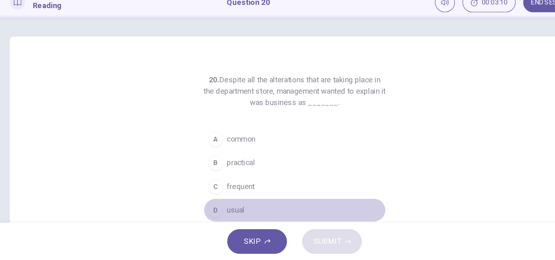
click at [227, 216] on span "usual" at bounding box center [226, 217] width 15 height 10
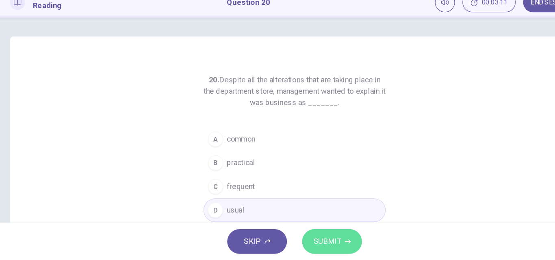
click at [301, 238] on span "SUBMIT" at bounding box center [306, 243] width 24 height 11
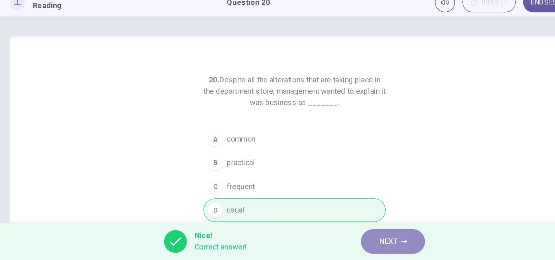
click at [350, 240] on span "NEXT" at bounding box center [358, 243] width 16 height 11
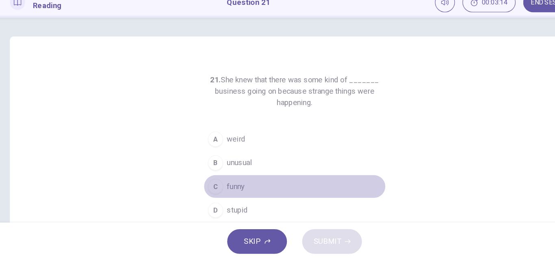
click at [215, 194] on button "C funny" at bounding box center [277, 197] width 156 height 20
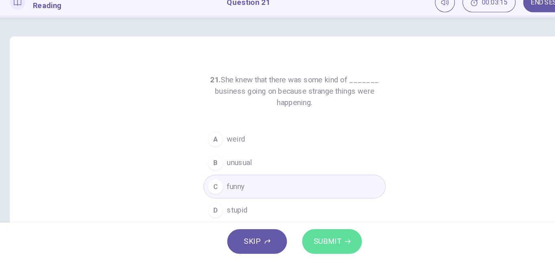
click at [319, 239] on button "SUBMIT" at bounding box center [309, 244] width 51 height 21
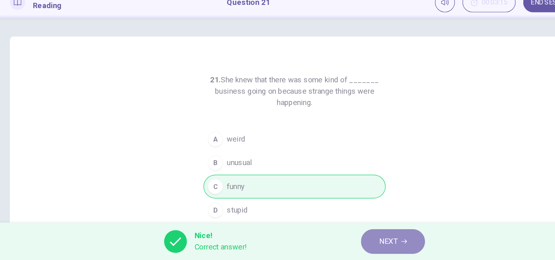
click at [355, 246] on span "NEXT" at bounding box center [358, 243] width 16 height 11
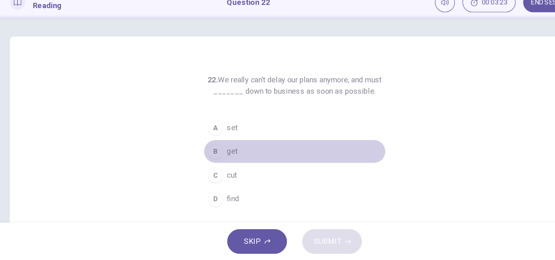
click at [226, 165] on span "get" at bounding box center [223, 167] width 9 height 10
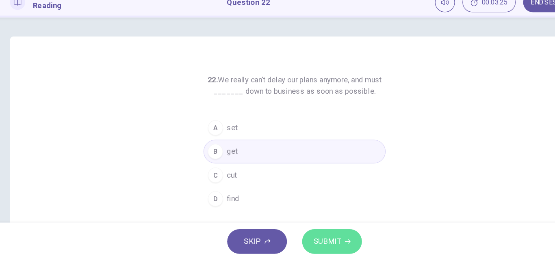
click at [301, 239] on span "SUBMIT" at bounding box center [306, 243] width 24 height 11
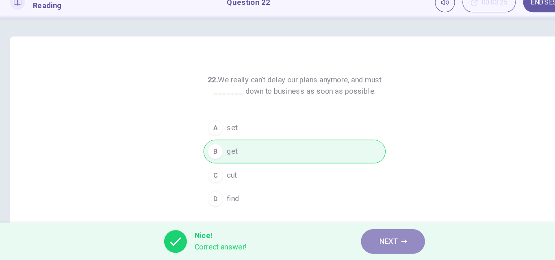
click at [344, 240] on button "NEXT" at bounding box center [361, 244] width 55 height 21
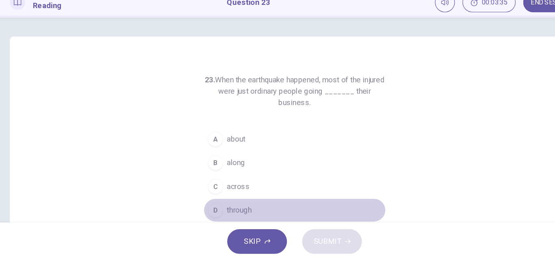
click at [229, 214] on span "through" at bounding box center [229, 217] width 21 height 10
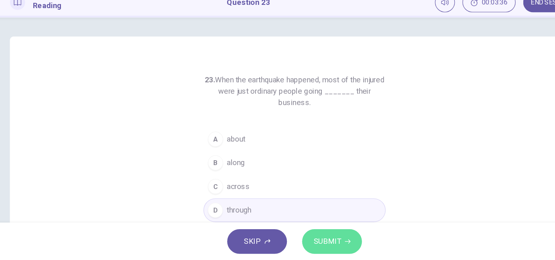
click at [306, 240] on span "SUBMIT" at bounding box center [306, 243] width 24 height 11
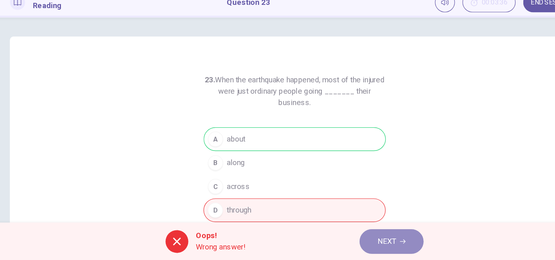
click at [353, 250] on button "NEXT" at bounding box center [360, 244] width 55 height 21
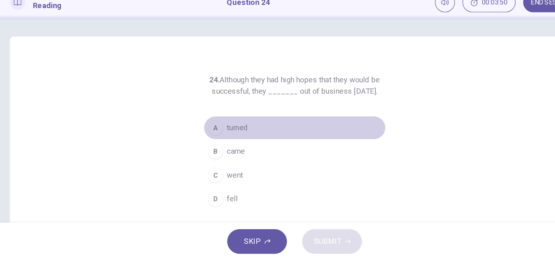
click at [227, 152] on span "turned" at bounding box center [228, 147] width 18 height 10
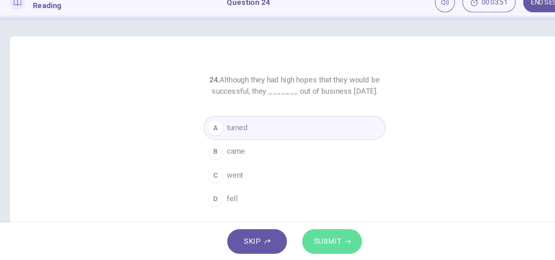
click at [301, 243] on span "SUBMIT" at bounding box center [306, 243] width 24 height 11
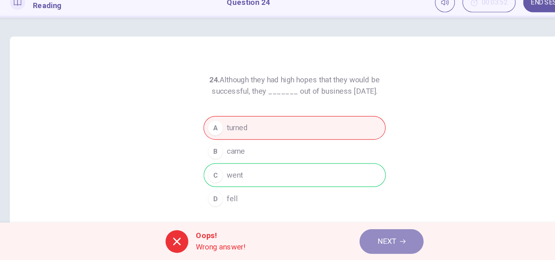
click at [348, 251] on button "NEXT" at bounding box center [360, 244] width 55 height 21
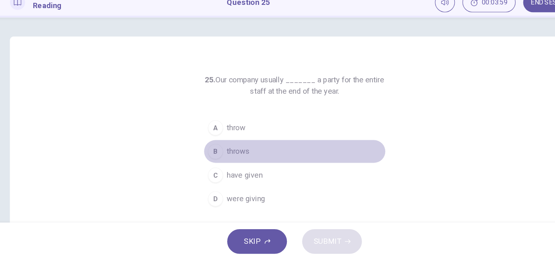
click at [230, 167] on span "throws" at bounding box center [228, 167] width 19 height 10
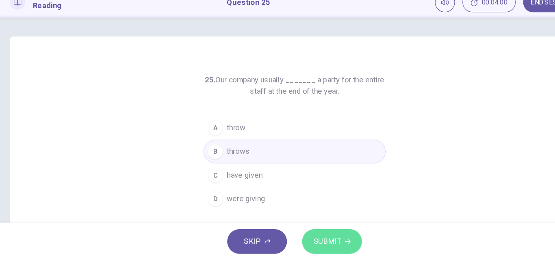
click at [305, 241] on span "SUBMIT" at bounding box center [306, 243] width 24 height 11
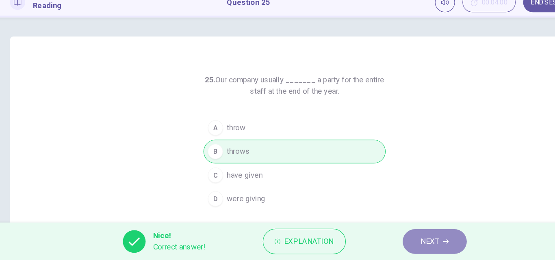
click at [374, 245] on button "NEXT" at bounding box center [397, 244] width 55 height 21
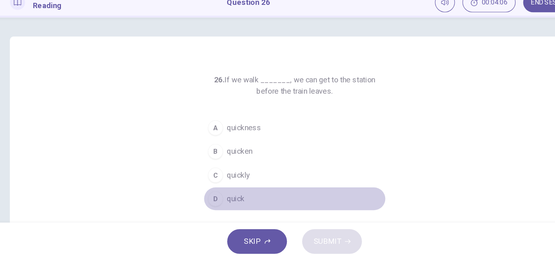
click at [225, 202] on button "D quick" at bounding box center [277, 207] width 156 height 20
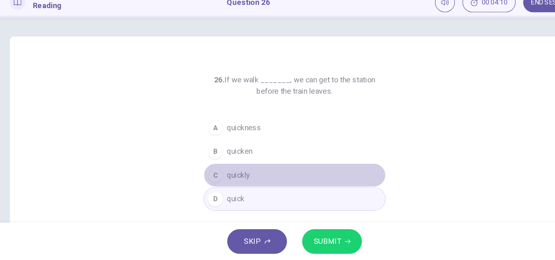
click at [230, 190] on span "quickly" at bounding box center [229, 187] width 20 height 10
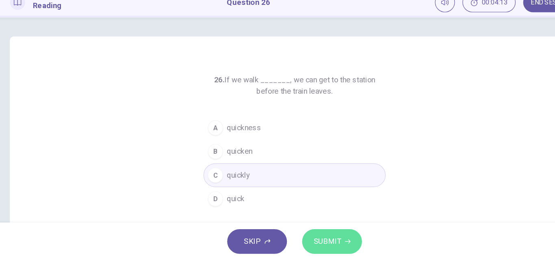
click at [315, 244] on span "SUBMIT" at bounding box center [306, 243] width 24 height 11
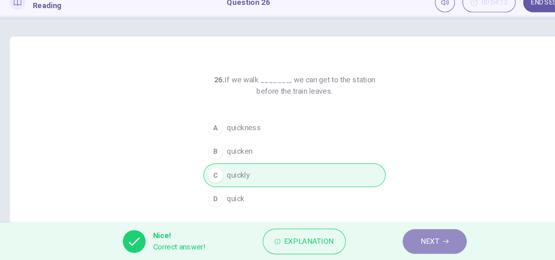
click at [394, 249] on span "NEXT" at bounding box center [394, 243] width 16 height 11
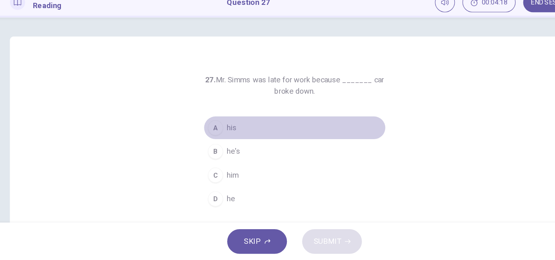
click at [219, 146] on span "his" at bounding box center [223, 147] width 9 height 10
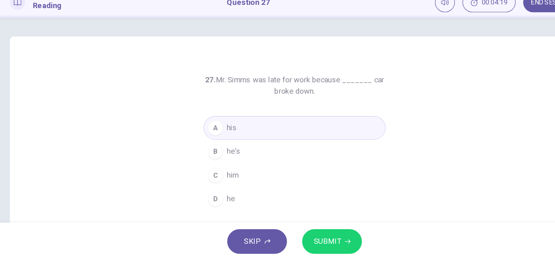
click at [316, 246] on span "SUBMIT" at bounding box center [306, 243] width 24 height 11
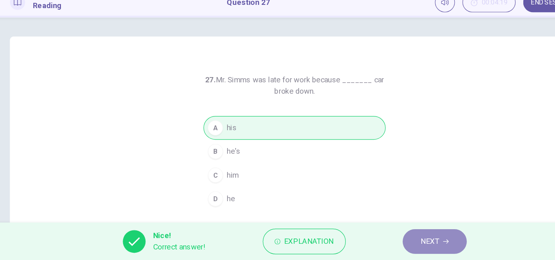
click at [399, 241] on span "NEXT" at bounding box center [394, 243] width 16 height 11
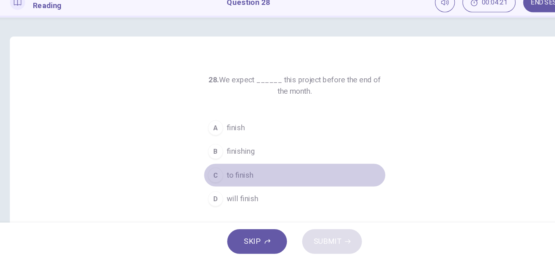
click at [231, 185] on span "to finish" at bounding box center [230, 187] width 23 height 10
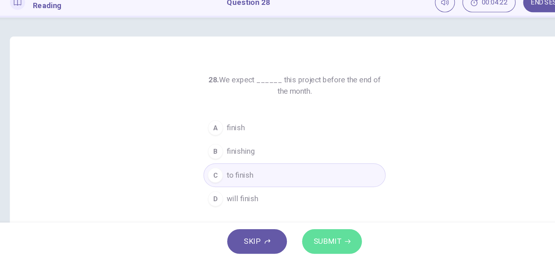
click at [319, 240] on button "SUBMIT" at bounding box center [309, 244] width 51 height 21
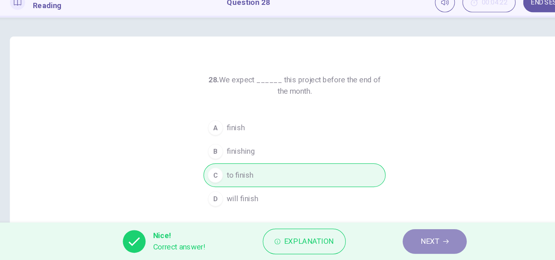
click at [403, 248] on button "NEXT" at bounding box center [397, 244] width 55 height 21
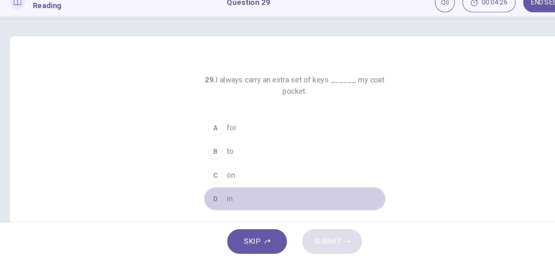
click at [221, 203] on span "in" at bounding box center [221, 208] width 5 height 10
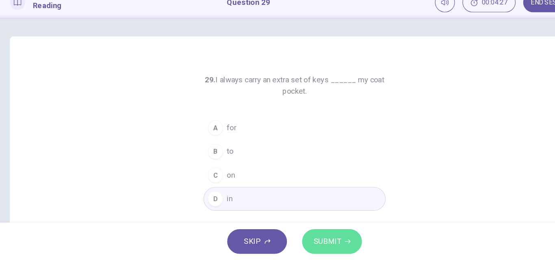
click at [315, 241] on span "SUBMIT" at bounding box center [306, 243] width 24 height 11
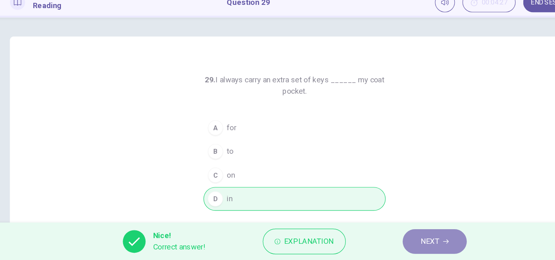
click at [388, 245] on span "NEXT" at bounding box center [394, 243] width 16 height 11
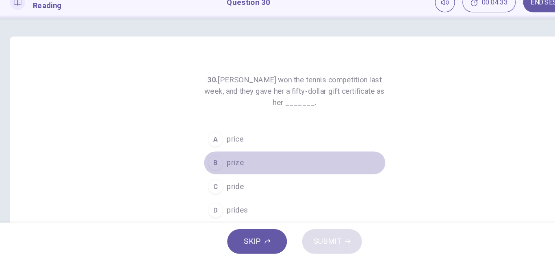
click at [223, 174] on span "prize" at bounding box center [226, 177] width 15 height 10
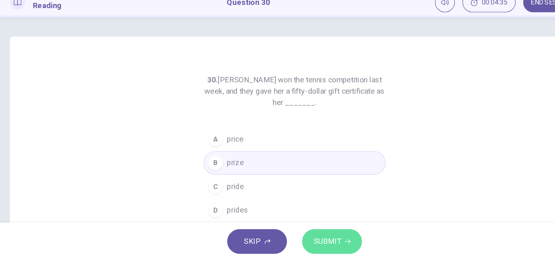
click at [304, 241] on span "SUBMIT" at bounding box center [306, 243] width 24 height 11
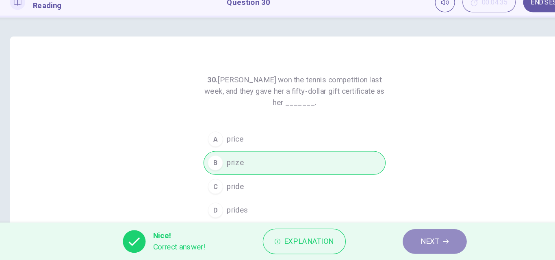
click at [385, 250] on button "NEXT" at bounding box center [397, 244] width 55 height 21
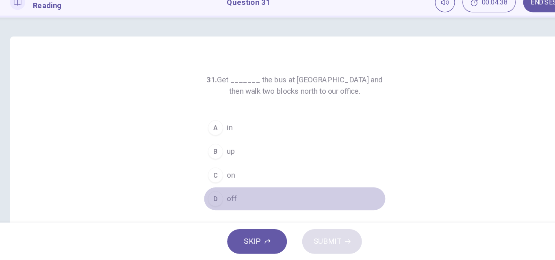
click at [219, 204] on span "off" at bounding box center [223, 208] width 9 height 10
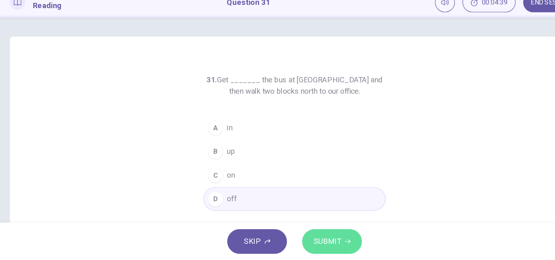
click at [311, 243] on span "SUBMIT" at bounding box center [306, 243] width 24 height 11
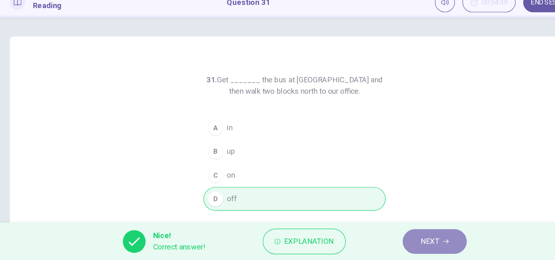
click at [393, 244] on span "NEXT" at bounding box center [394, 243] width 16 height 11
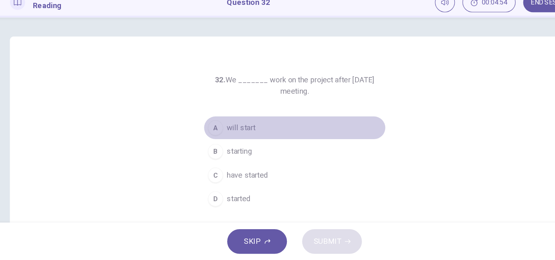
click at [233, 144] on span "will start" at bounding box center [231, 147] width 24 height 10
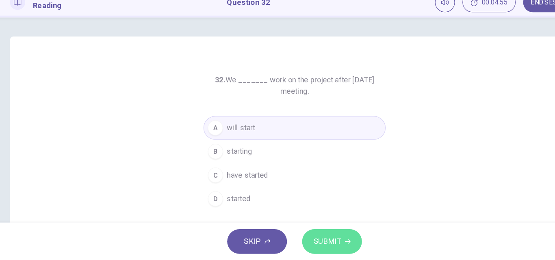
click at [311, 236] on button "SUBMIT" at bounding box center [309, 244] width 51 height 21
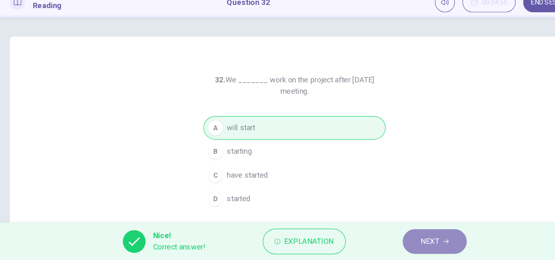
click at [391, 253] on button "NEXT" at bounding box center [397, 244] width 55 height 21
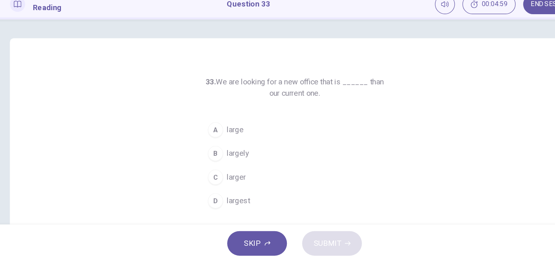
click at [223, 184] on span "larger" at bounding box center [227, 187] width 16 height 10
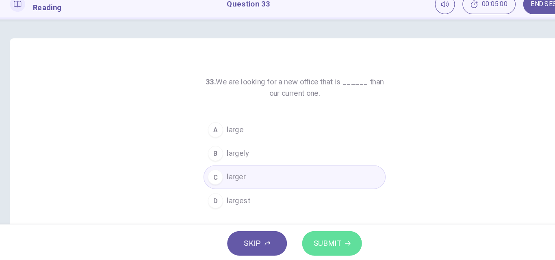
click at [316, 244] on span "SUBMIT" at bounding box center [306, 243] width 24 height 11
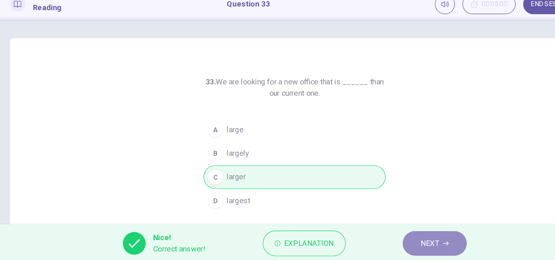
click at [401, 240] on span "NEXT" at bounding box center [394, 243] width 16 height 11
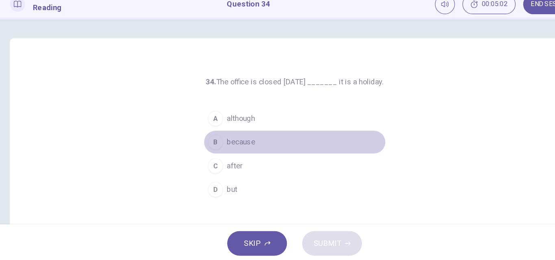
click at [230, 161] on span "because" at bounding box center [231, 157] width 24 height 10
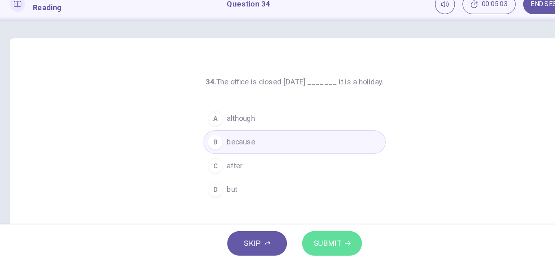
click at [311, 238] on button "SUBMIT" at bounding box center [309, 244] width 51 height 21
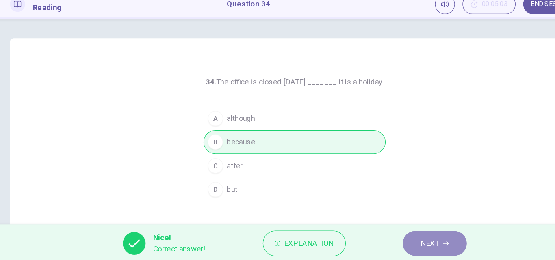
click at [391, 243] on span "NEXT" at bounding box center [394, 243] width 16 height 11
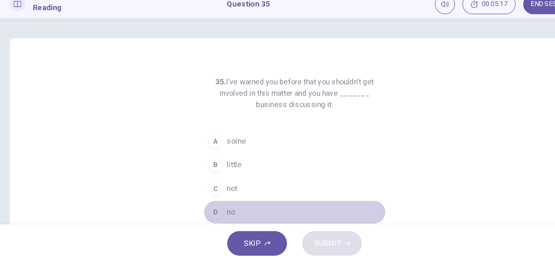
click at [222, 215] on span "no" at bounding box center [222, 217] width 7 height 10
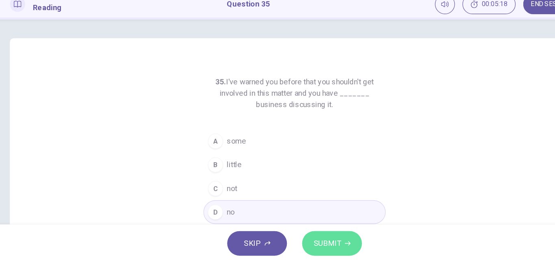
click at [309, 244] on span "SUBMIT" at bounding box center [306, 243] width 24 height 11
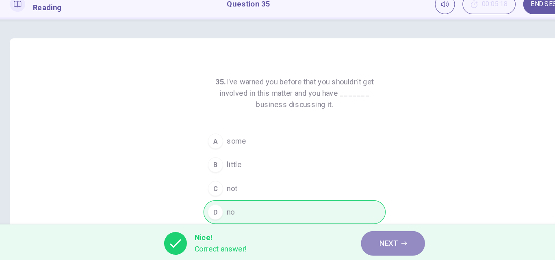
click at [356, 243] on span "NEXT" at bounding box center [358, 243] width 16 height 11
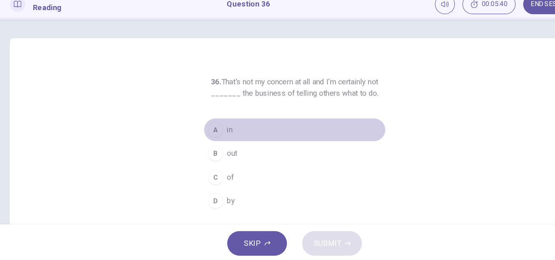
click at [219, 149] on span "in" at bounding box center [221, 147] width 5 height 10
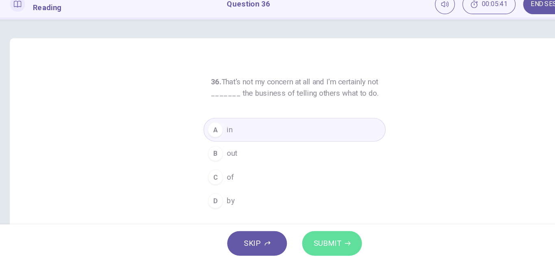
click at [295, 241] on span "SUBMIT" at bounding box center [306, 243] width 24 height 11
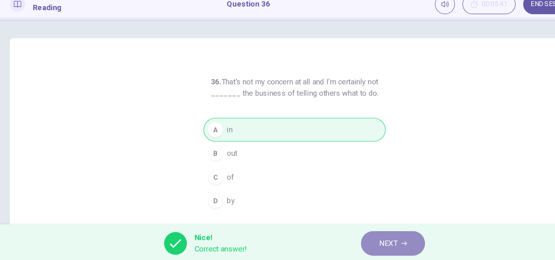
click at [352, 248] on span "NEXT" at bounding box center [358, 243] width 16 height 11
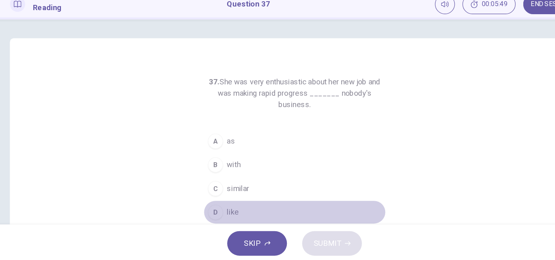
click at [220, 211] on button "D like" at bounding box center [277, 217] width 156 height 20
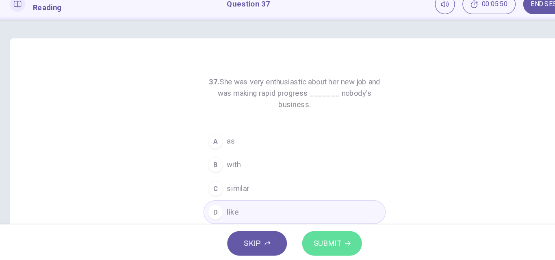
click at [302, 239] on span "SUBMIT" at bounding box center [306, 243] width 24 height 11
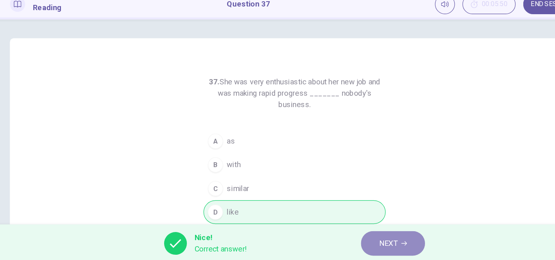
click at [350, 249] on span "NEXT" at bounding box center [358, 243] width 16 height 11
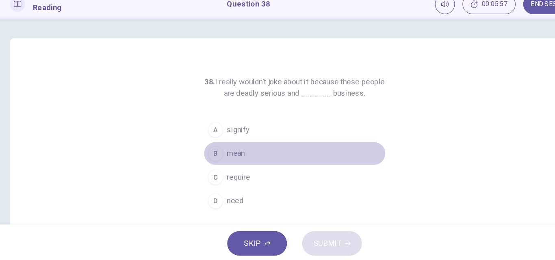
click at [223, 166] on span "mean" at bounding box center [226, 167] width 15 height 10
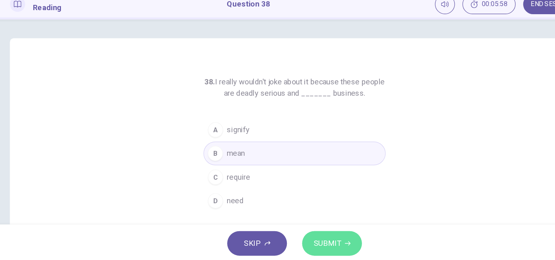
click at [297, 243] on span "SUBMIT" at bounding box center [306, 243] width 24 height 11
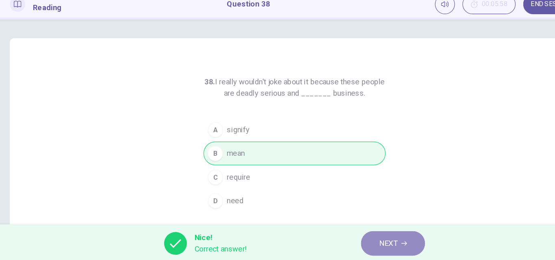
click at [375, 239] on button "NEXT" at bounding box center [361, 244] width 55 height 21
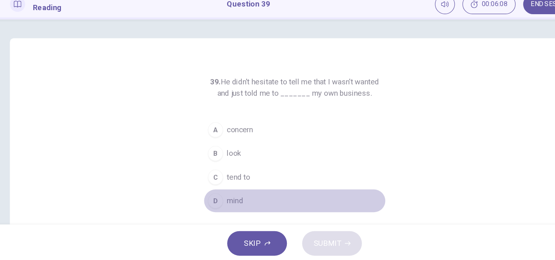
click at [224, 206] on span "mind" at bounding box center [226, 208] width 14 height 10
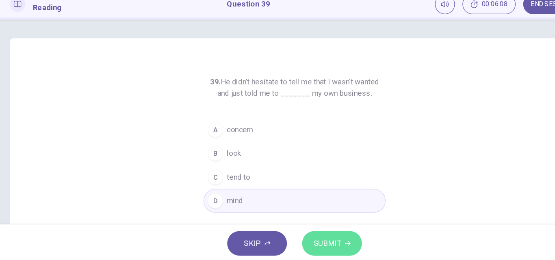
click at [310, 243] on span "SUBMIT" at bounding box center [306, 243] width 24 height 11
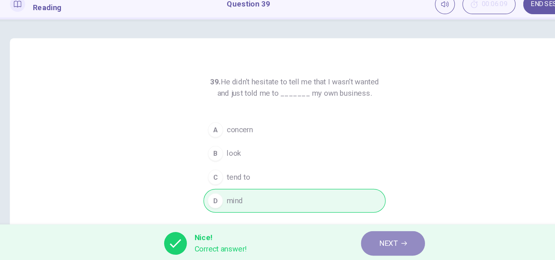
click at [340, 242] on button "NEXT" at bounding box center [361, 244] width 55 height 21
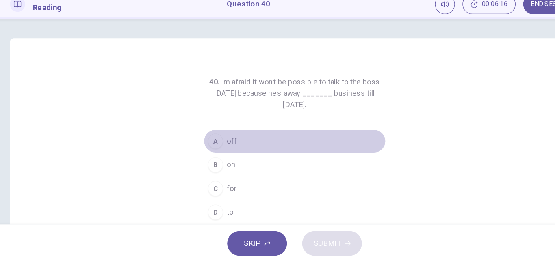
click at [225, 158] on span "off" at bounding box center [223, 157] width 9 height 10
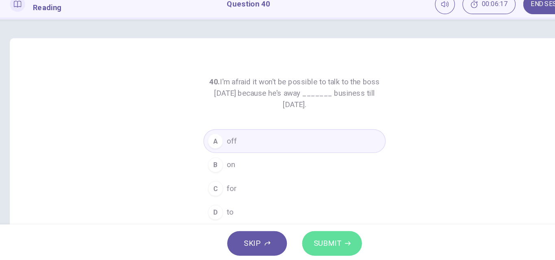
click at [309, 243] on span "SUBMIT" at bounding box center [306, 243] width 24 height 11
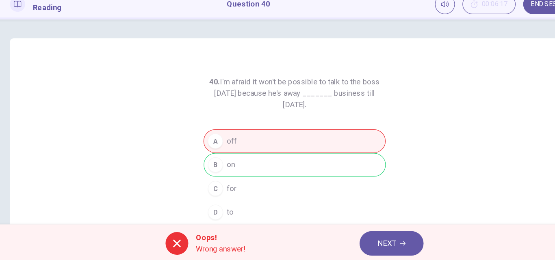
click at [383, 241] on button "NEXT" at bounding box center [360, 244] width 55 height 21
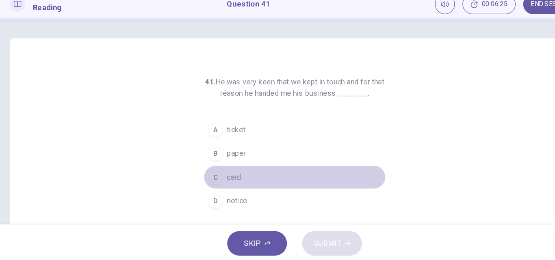
click at [215, 186] on button "C card" at bounding box center [277, 187] width 156 height 20
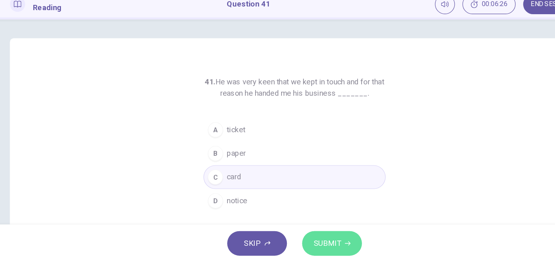
click at [322, 245] on icon "button" at bounding box center [323, 244] width 5 height 5
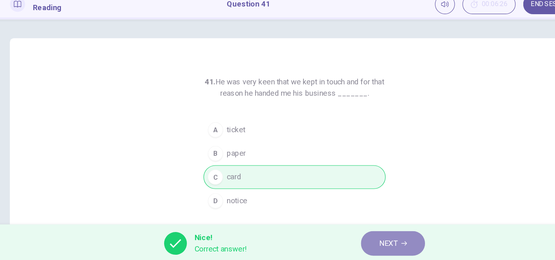
click at [345, 245] on button "NEXT" at bounding box center [361, 244] width 55 height 21
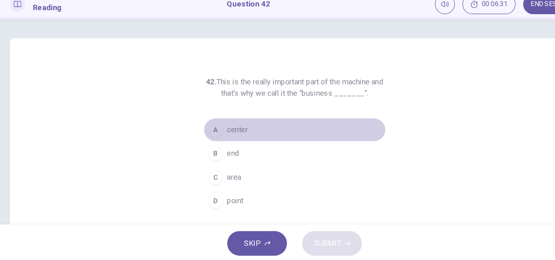
click at [219, 147] on span "center" at bounding box center [228, 147] width 18 height 10
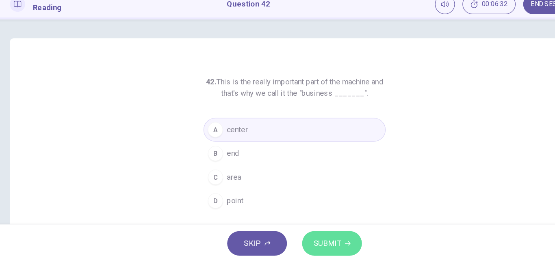
click at [314, 243] on span "SUBMIT" at bounding box center [306, 243] width 24 height 11
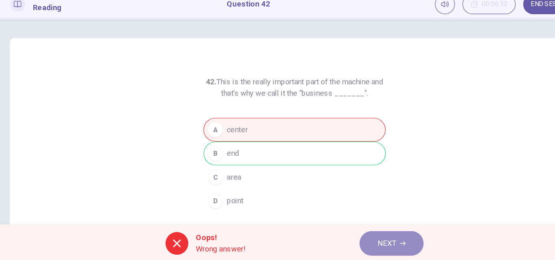
click at [370, 244] on icon "button" at bounding box center [370, 244] width 5 height 5
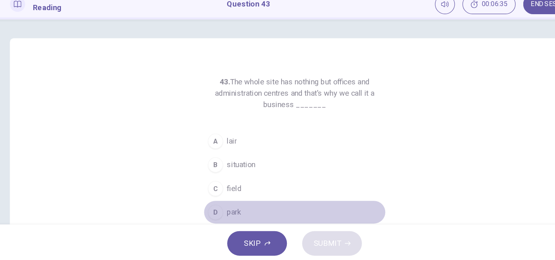
click at [220, 217] on span "park" at bounding box center [225, 217] width 12 height 10
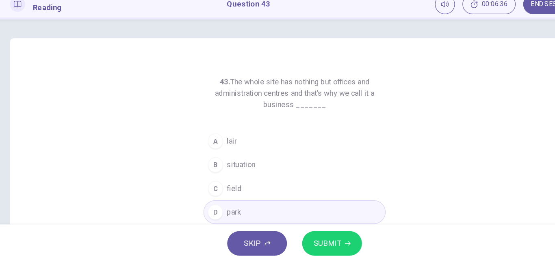
click at [294, 239] on span "SUBMIT" at bounding box center [306, 243] width 24 height 11
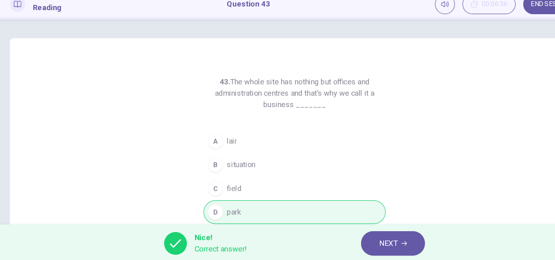
click at [345, 237] on button "NEXT" at bounding box center [361, 244] width 55 height 21
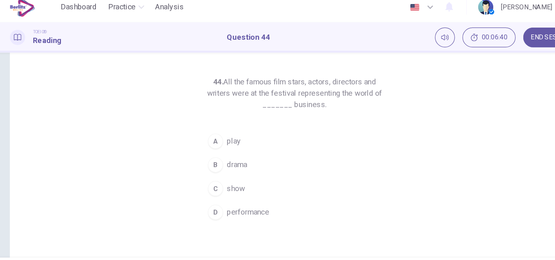
scroll to position [30, 0]
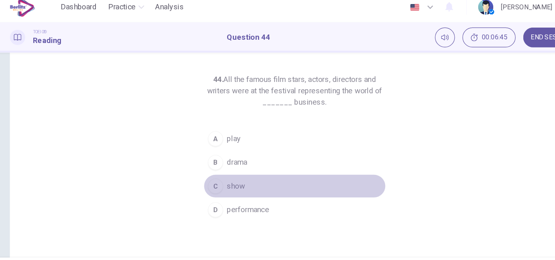
click at [219, 165] on span "show" at bounding box center [226, 167] width 15 height 10
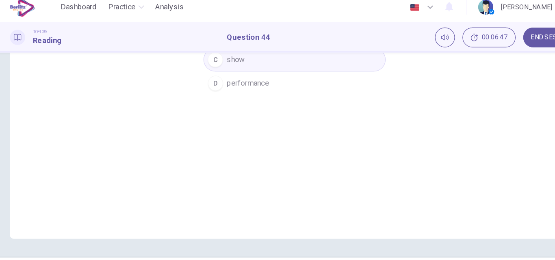
scroll to position [0, 0]
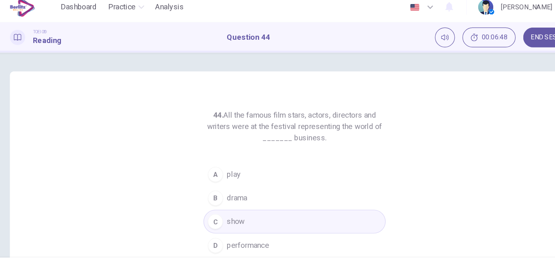
click at [225, 196] on span "show" at bounding box center [226, 197] width 15 height 10
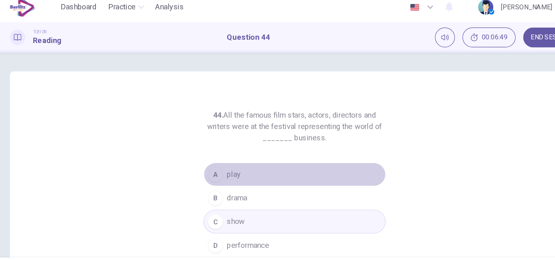
click at [219, 152] on span "play" at bounding box center [225, 157] width 12 height 10
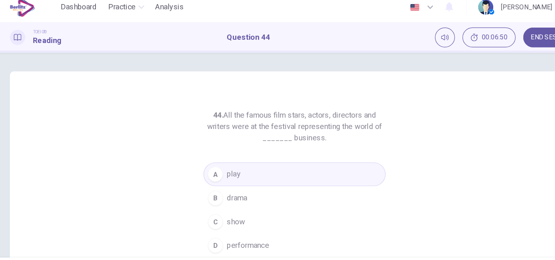
scroll to position [66, 0]
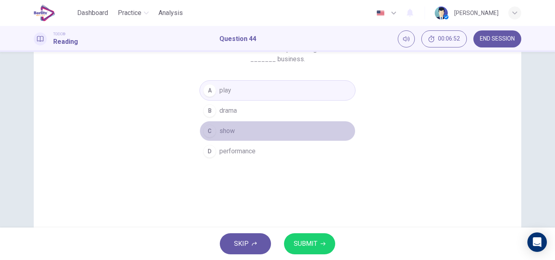
click at [220, 131] on span "show" at bounding box center [226, 131] width 15 height 10
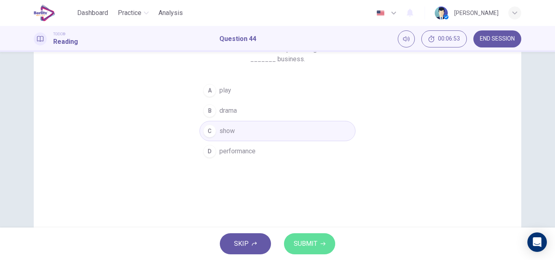
click at [297, 247] on span "SUBMIT" at bounding box center [306, 243] width 24 height 11
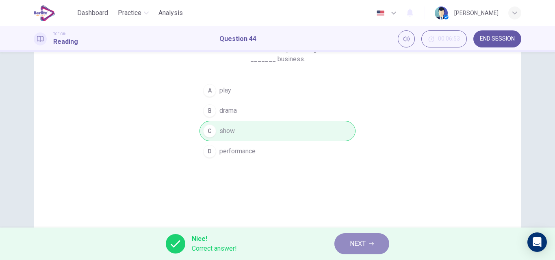
click at [366, 249] on button "NEXT" at bounding box center [361, 244] width 55 height 21
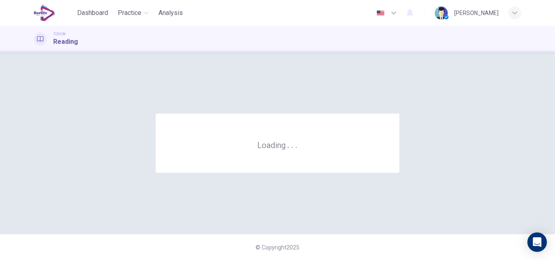
scroll to position [0, 0]
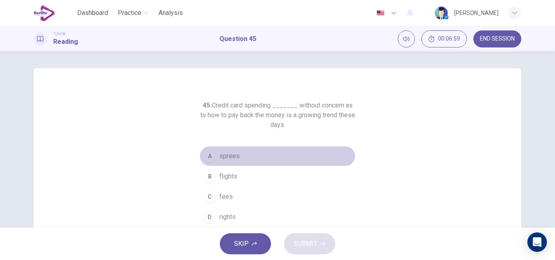
click at [225, 155] on span "sprees" at bounding box center [229, 157] width 20 height 10
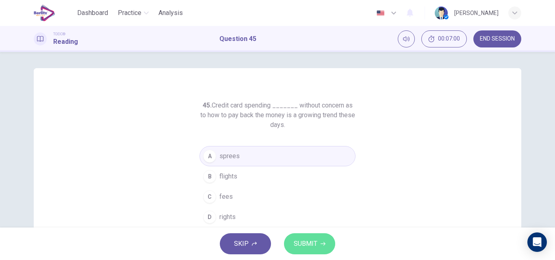
click at [295, 238] on button "SUBMIT" at bounding box center [309, 244] width 51 height 21
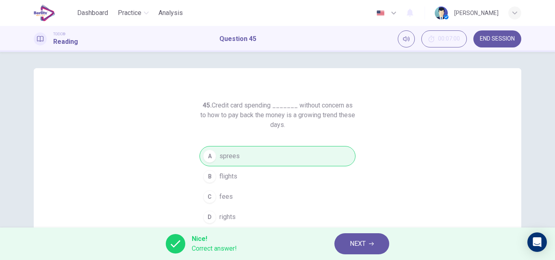
click at [356, 245] on span "NEXT" at bounding box center [358, 243] width 16 height 11
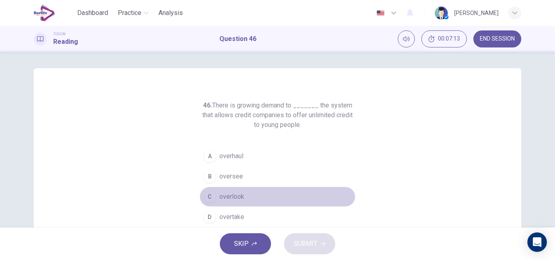
click at [222, 193] on span "overlook" at bounding box center [231, 197] width 25 height 10
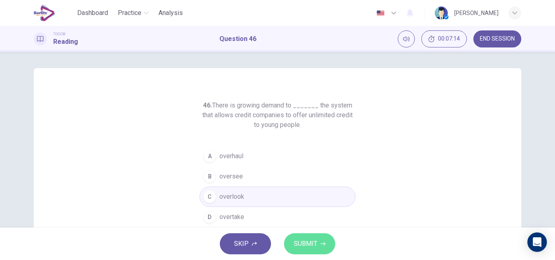
click at [310, 237] on button "SUBMIT" at bounding box center [309, 244] width 51 height 21
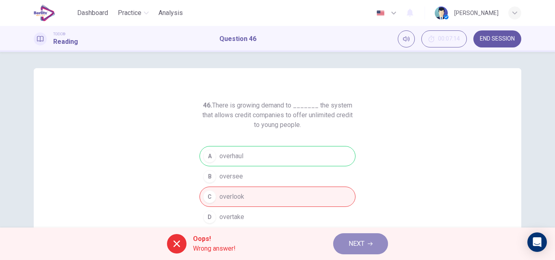
click at [377, 244] on button "NEXT" at bounding box center [360, 244] width 55 height 21
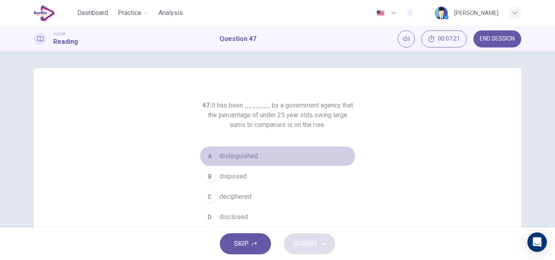
click at [248, 154] on span "distinguished" at bounding box center [238, 157] width 39 height 10
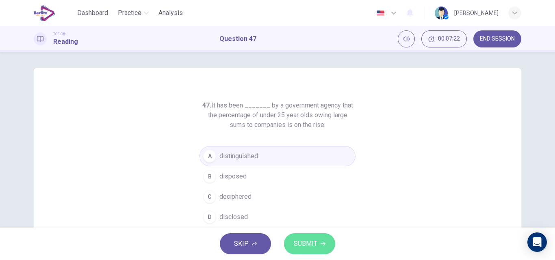
click at [318, 246] on button "SUBMIT" at bounding box center [309, 244] width 51 height 21
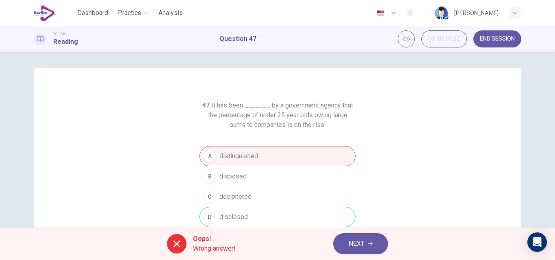
click at [357, 249] on span "NEXT" at bounding box center [357, 243] width 16 height 11
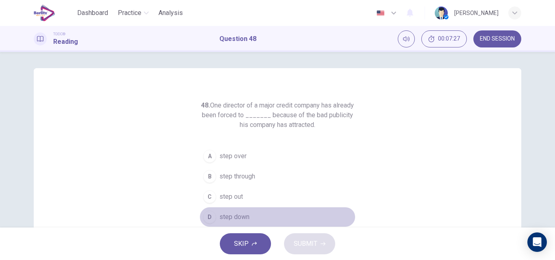
click at [239, 217] on span "step down" at bounding box center [234, 217] width 30 height 10
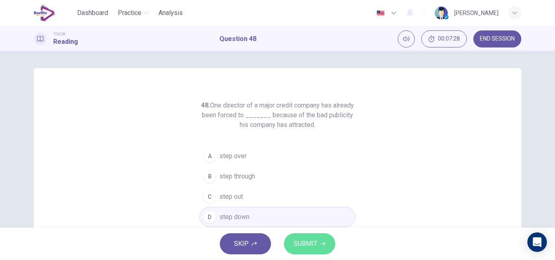
click at [308, 243] on span "SUBMIT" at bounding box center [306, 243] width 24 height 11
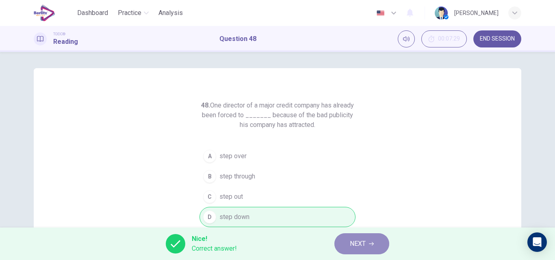
click at [363, 243] on span "NEXT" at bounding box center [358, 243] width 16 height 11
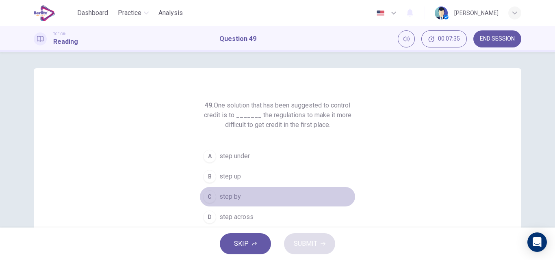
click at [230, 191] on button "C step by" at bounding box center [277, 197] width 156 height 20
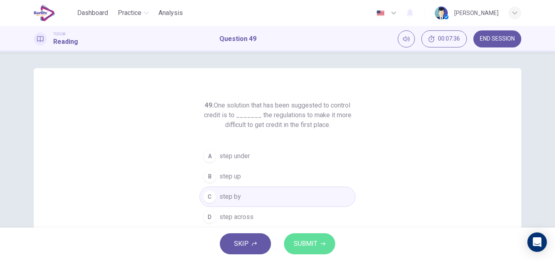
click at [310, 243] on span "SUBMIT" at bounding box center [306, 243] width 24 height 11
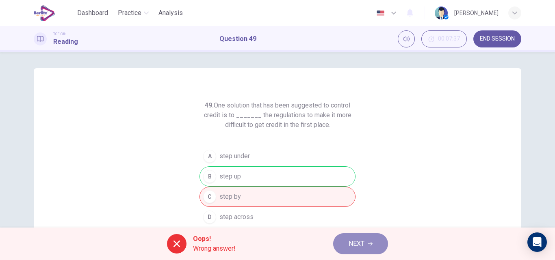
click at [357, 247] on span "NEXT" at bounding box center [357, 243] width 16 height 11
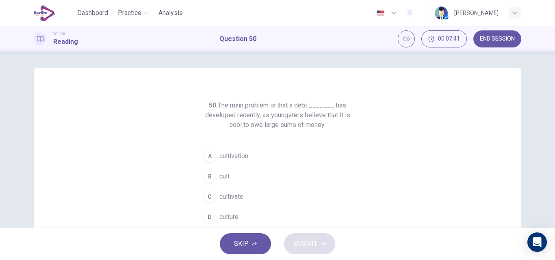
click at [228, 211] on button "D culture" at bounding box center [277, 217] width 156 height 20
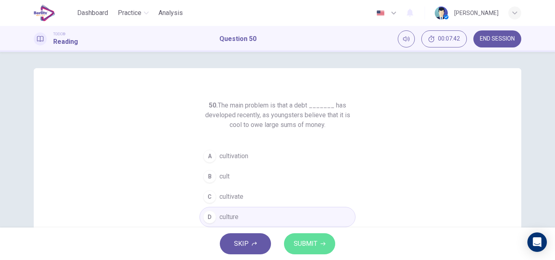
click at [296, 236] on button "SUBMIT" at bounding box center [309, 244] width 51 height 21
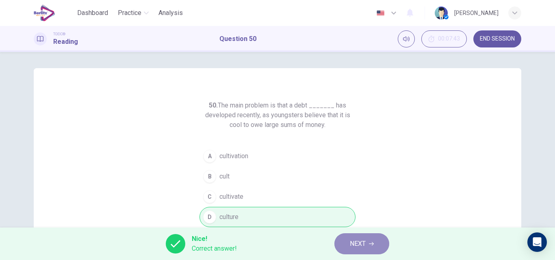
click at [348, 248] on button "NEXT" at bounding box center [361, 244] width 55 height 21
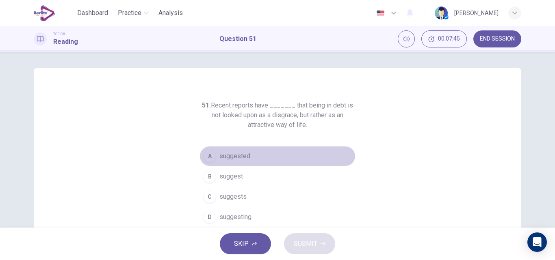
click at [231, 154] on span "suggested" at bounding box center [234, 157] width 31 height 10
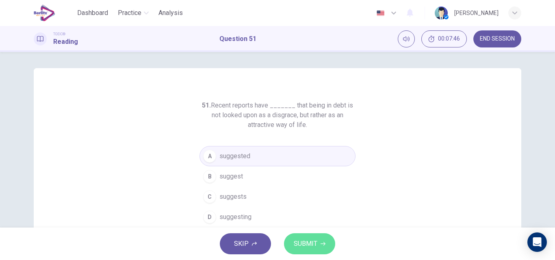
click at [308, 243] on span "SUBMIT" at bounding box center [306, 243] width 24 height 11
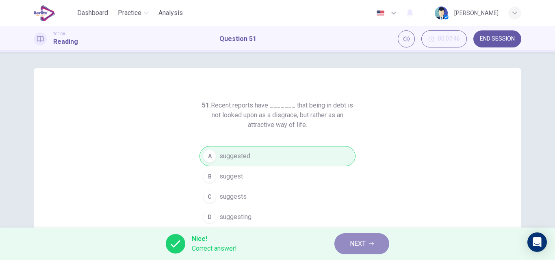
click at [349, 250] on button "NEXT" at bounding box center [361, 244] width 55 height 21
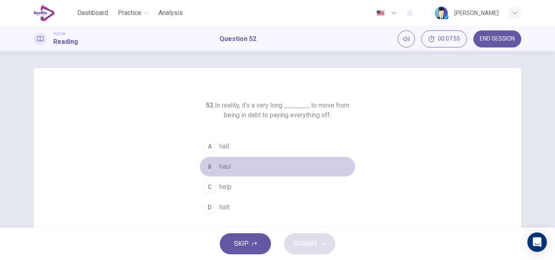
click at [224, 167] on span "haul" at bounding box center [224, 167] width 11 height 10
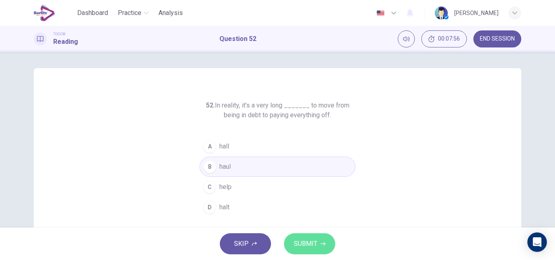
click at [315, 245] on span "SUBMIT" at bounding box center [306, 243] width 24 height 11
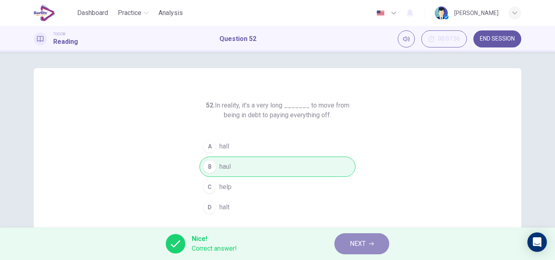
click at [360, 235] on button "NEXT" at bounding box center [361, 244] width 55 height 21
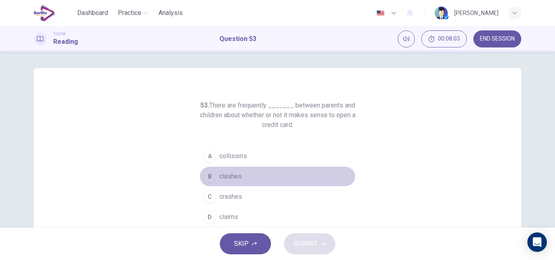
click at [225, 176] on span "clashes" at bounding box center [230, 177] width 22 height 10
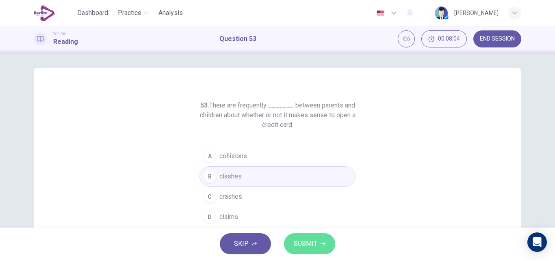
click at [306, 243] on span "SUBMIT" at bounding box center [306, 243] width 24 height 11
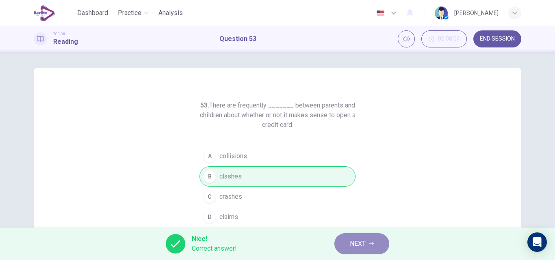
click at [370, 242] on icon "button" at bounding box center [371, 244] width 5 height 5
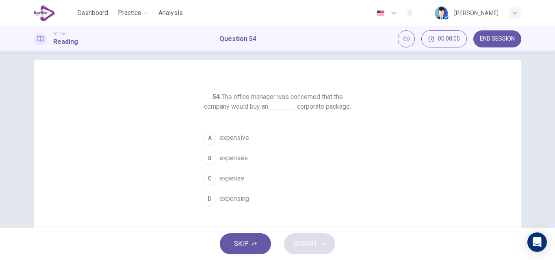
scroll to position [9, 0]
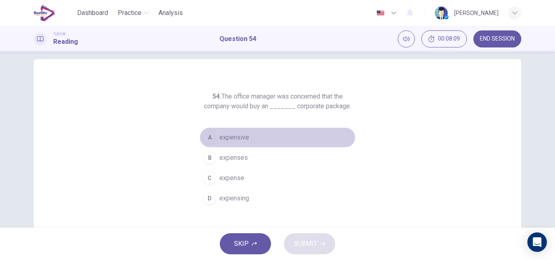
click at [225, 139] on span "expensive" at bounding box center [234, 138] width 30 height 10
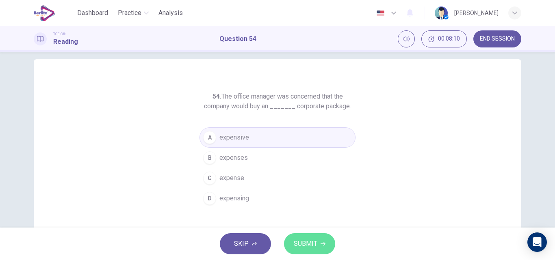
click at [292, 243] on button "SUBMIT" at bounding box center [309, 244] width 51 height 21
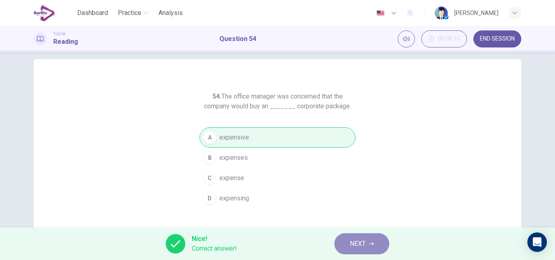
click at [351, 244] on span "NEXT" at bounding box center [358, 243] width 16 height 11
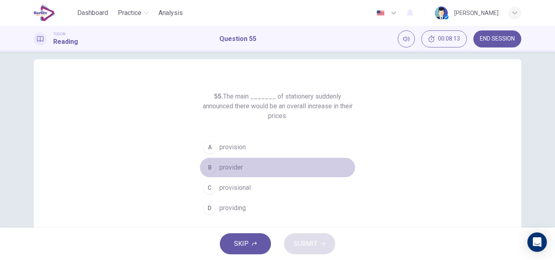
click at [228, 167] on span "provider" at bounding box center [231, 168] width 24 height 10
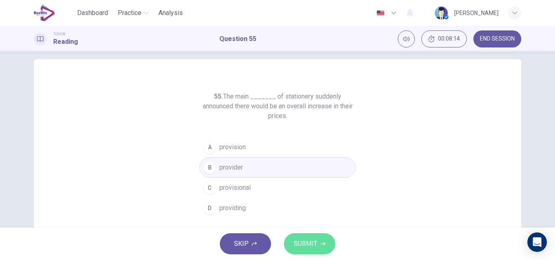
click at [300, 253] on button "SUBMIT" at bounding box center [309, 244] width 51 height 21
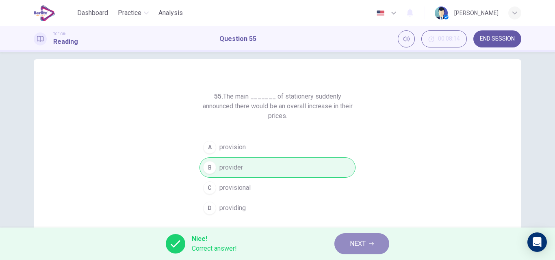
click at [358, 251] on button "NEXT" at bounding box center [361, 244] width 55 height 21
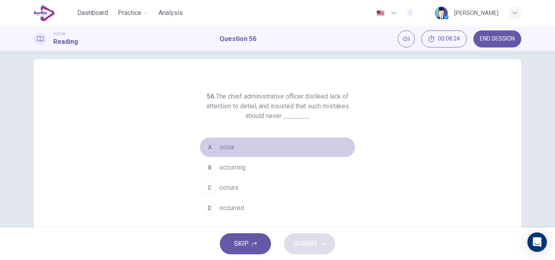
click at [225, 146] on span "occur" at bounding box center [226, 148] width 15 height 10
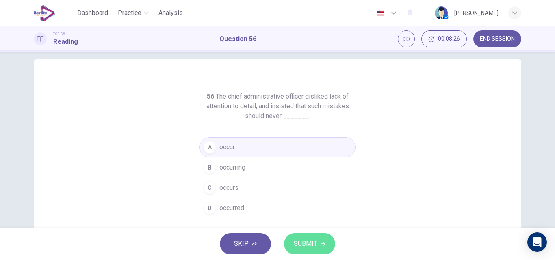
click at [312, 243] on span "SUBMIT" at bounding box center [306, 243] width 24 height 11
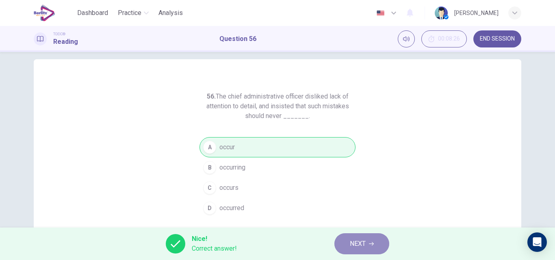
click at [351, 242] on span "NEXT" at bounding box center [358, 243] width 16 height 11
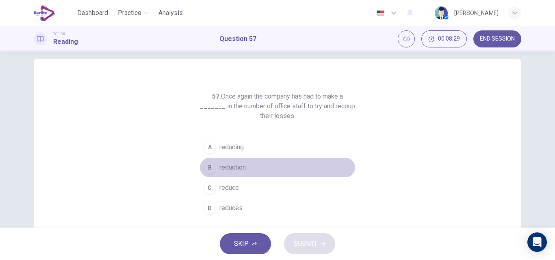
click at [224, 168] on span "reduction" at bounding box center [232, 168] width 26 height 10
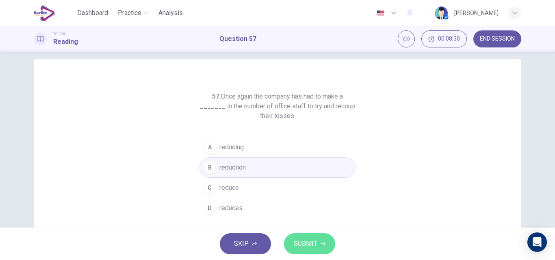
click at [306, 240] on span "SUBMIT" at bounding box center [306, 243] width 24 height 11
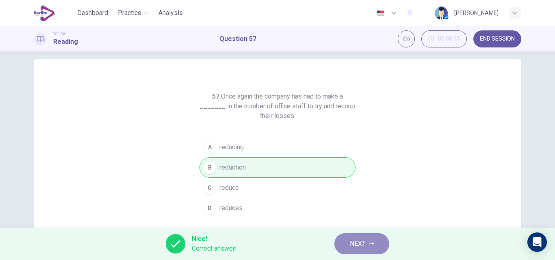
click at [367, 246] on button "NEXT" at bounding box center [361, 244] width 55 height 21
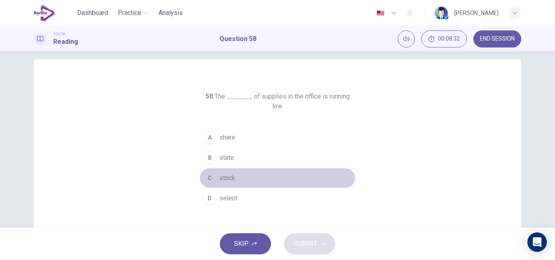
click at [224, 173] on span "stock" at bounding box center [227, 178] width 16 height 10
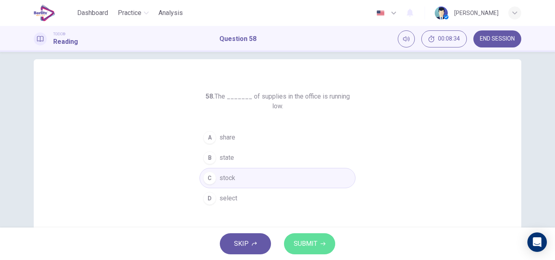
click at [306, 239] on span "SUBMIT" at bounding box center [306, 243] width 24 height 11
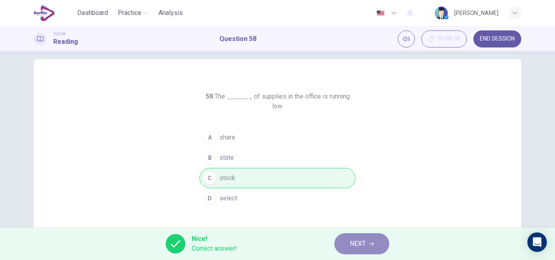
click at [369, 245] on icon "button" at bounding box center [371, 244] width 5 height 5
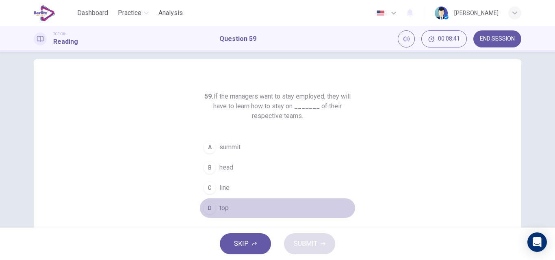
click at [219, 207] on span "top" at bounding box center [223, 209] width 9 height 10
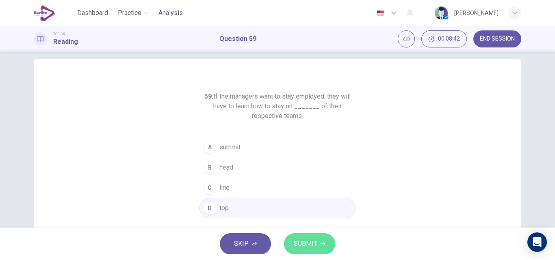
click at [298, 240] on span "SUBMIT" at bounding box center [306, 243] width 24 height 11
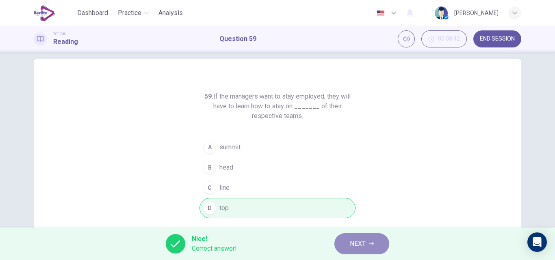
click at [344, 245] on button "NEXT" at bounding box center [361, 244] width 55 height 21
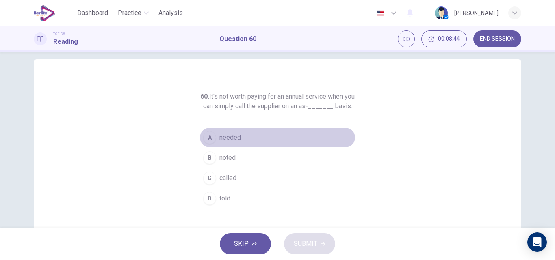
click at [230, 142] on button "A needed" at bounding box center [277, 138] width 156 height 20
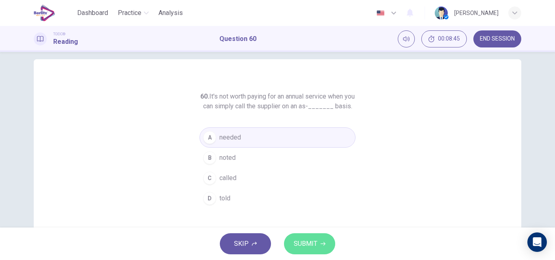
click at [295, 240] on span "SUBMIT" at bounding box center [306, 243] width 24 height 11
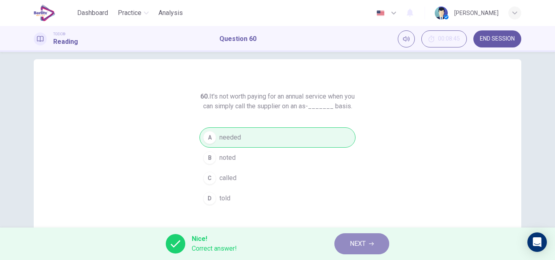
click at [353, 242] on span "NEXT" at bounding box center [358, 243] width 16 height 11
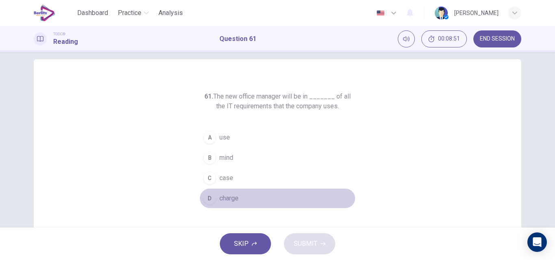
click at [224, 200] on span "charge" at bounding box center [228, 199] width 19 height 10
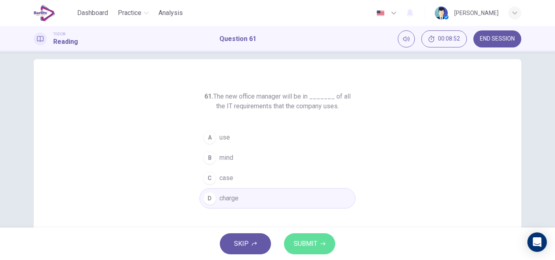
click at [317, 242] on button "SUBMIT" at bounding box center [309, 244] width 51 height 21
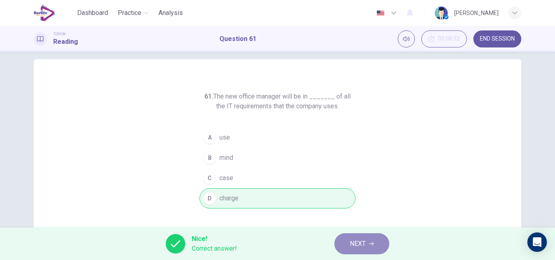
click at [373, 243] on icon "button" at bounding box center [371, 245] width 5 height 4
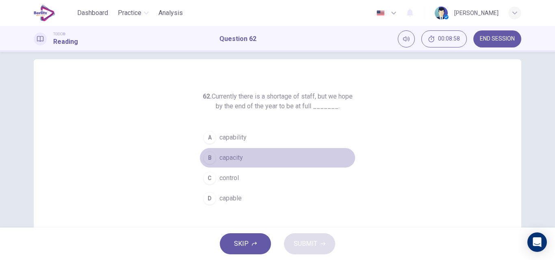
click at [226, 158] on span "capacity" at bounding box center [231, 158] width 24 height 10
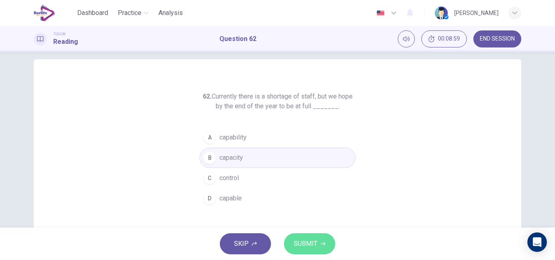
click at [316, 246] on span "SUBMIT" at bounding box center [306, 243] width 24 height 11
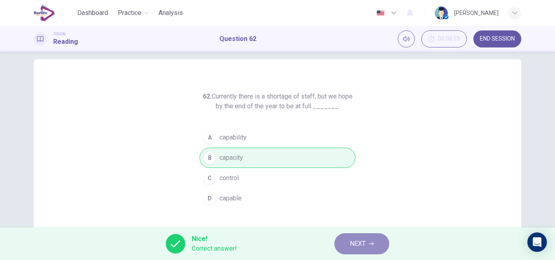
click at [359, 245] on span "NEXT" at bounding box center [358, 243] width 16 height 11
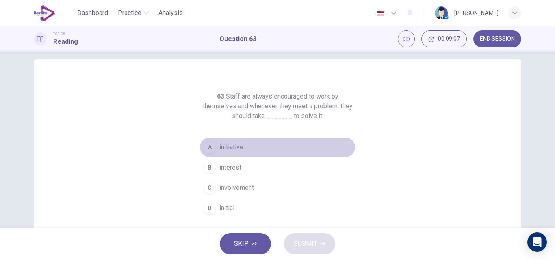
click at [232, 146] on span "initiative" at bounding box center [231, 148] width 24 height 10
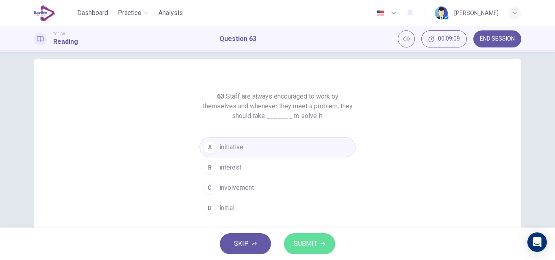
click at [303, 242] on span "SUBMIT" at bounding box center [306, 243] width 24 height 11
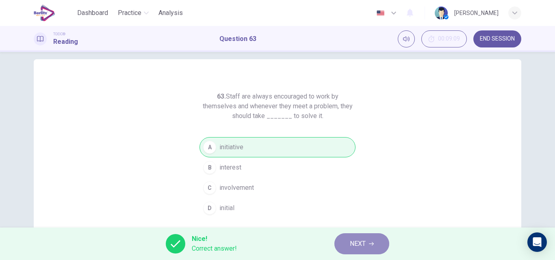
click at [353, 245] on span "NEXT" at bounding box center [358, 243] width 16 height 11
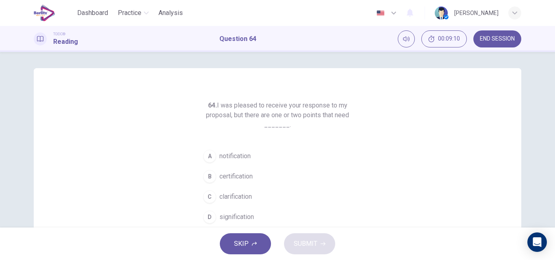
scroll to position [11, 0]
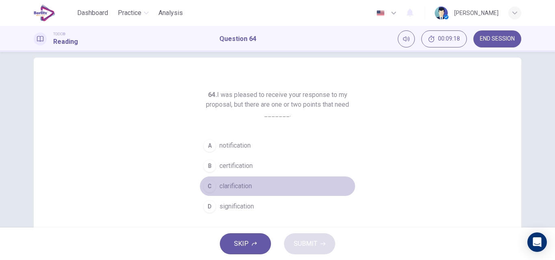
click at [243, 186] on span "clarification" at bounding box center [235, 187] width 32 height 10
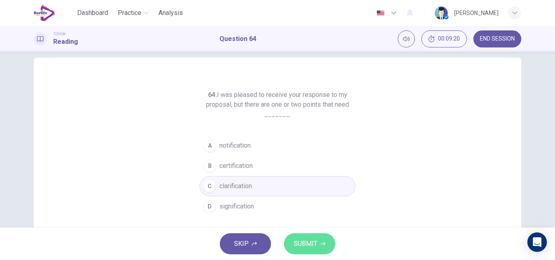
click at [318, 244] on button "SUBMIT" at bounding box center [309, 244] width 51 height 21
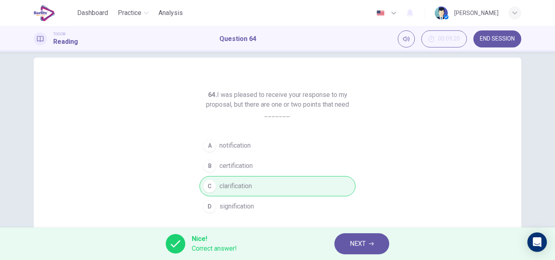
click at [363, 245] on span "NEXT" at bounding box center [358, 243] width 16 height 11
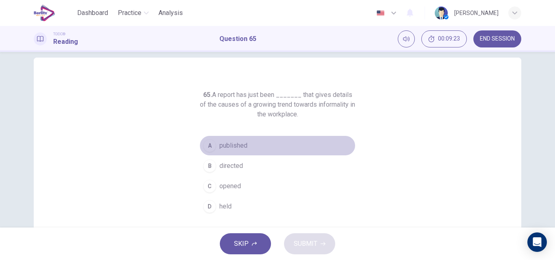
click at [233, 143] on span "published" at bounding box center [233, 146] width 28 height 10
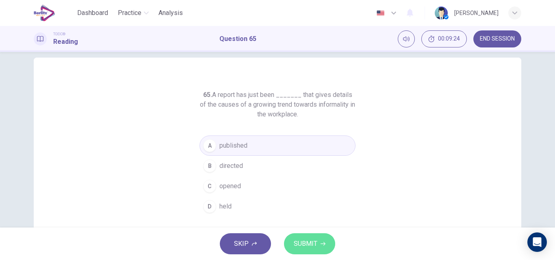
click at [306, 243] on span "SUBMIT" at bounding box center [306, 243] width 24 height 11
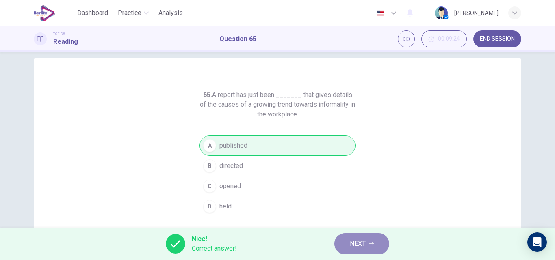
click at [361, 245] on span "NEXT" at bounding box center [358, 243] width 16 height 11
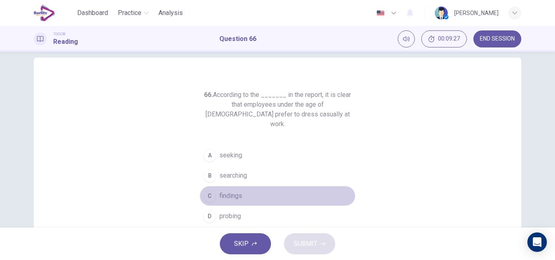
click at [226, 191] on span "findings" at bounding box center [230, 196] width 23 height 10
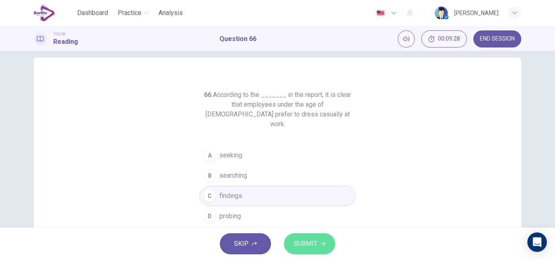
click at [320, 241] on button "SUBMIT" at bounding box center [309, 244] width 51 height 21
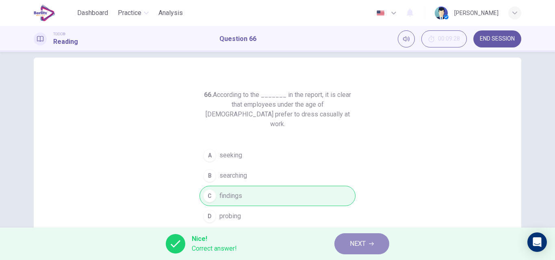
click at [354, 246] on span "NEXT" at bounding box center [358, 243] width 16 height 11
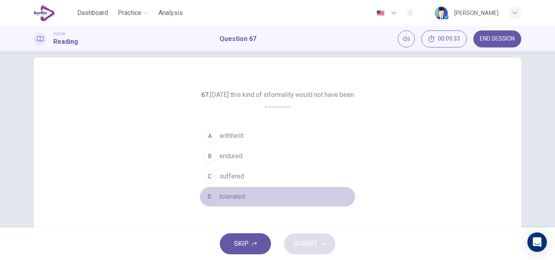
click at [219, 196] on span "tolerated" at bounding box center [232, 197] width 26 height 10
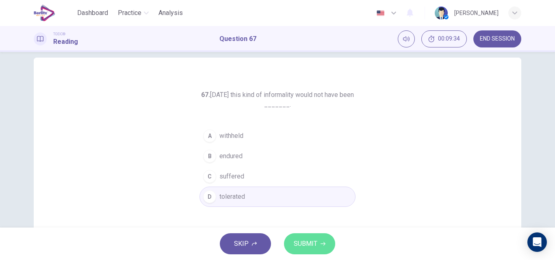
click at [304, 245] on span "SUBMIT" at bounding box center [306, 243] width 24 height 11
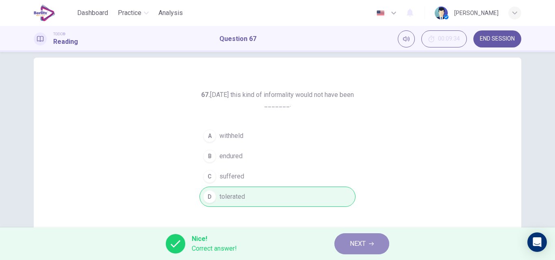
click at [350, 245] on span "NEXT" at bounding box center [358, 243] width 16 height 11
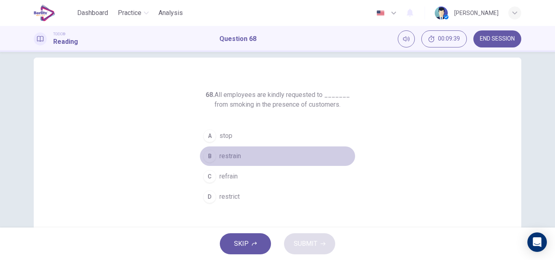
click at [226, 155] on span "restrain" at bounding box center [230, 157] width 22 height 10
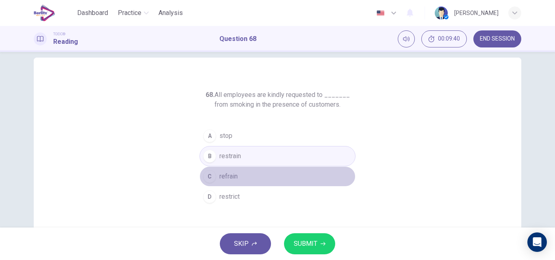
click at [221, 175] on span "refrain" at bounding box center [228, 177] width 18 height 10
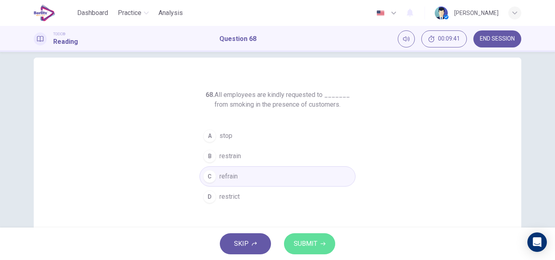
click at [302, 236] on button "SUBMIT" at bounding box center [309, 244] width 51 height 21
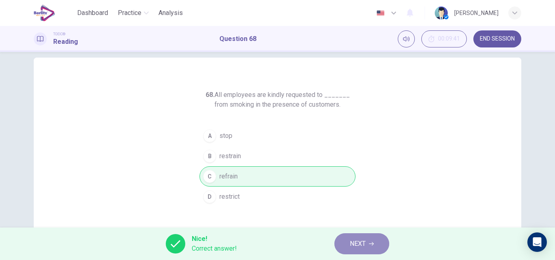
click at [349, 246] on button "NEXT" at bounding box center [361, 244] width 55 height 21
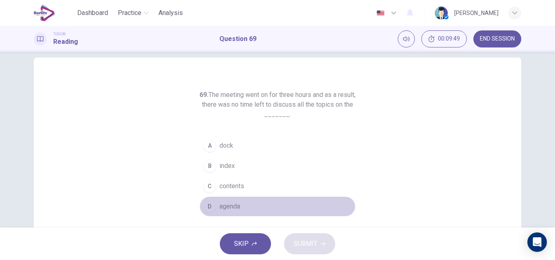
click at [226, 204] on span "agenda" at bounding box center [229, 207] width 21 height 10
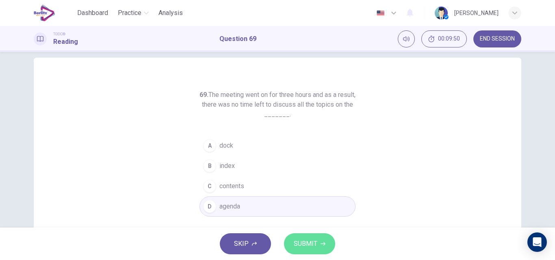
click at [308, 243] on span "SUBMIT" at bounding box center [306, 243] width 24 height 11
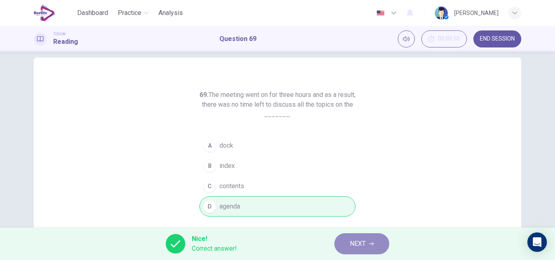
click at [358, 244] on span "NEXT" at bounding box center [358, 243] width 16 height 11
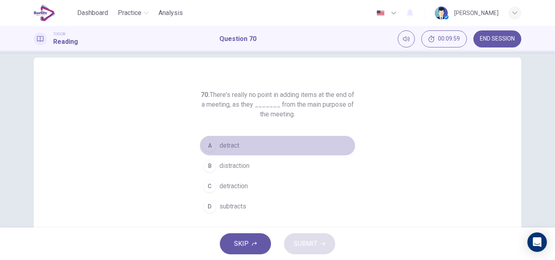
click at [230, 145] on span "detract" at bounding box center [229, 146] width 20 height 10
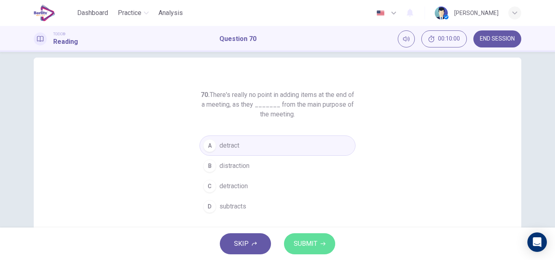
click at [312, 241] on span "SUBMIT" at bounding box center [306, 243] width 24 height 11
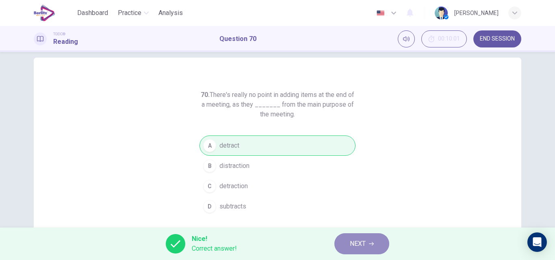
click at [345, 244] on button "NEXT" at bounding box center [361, 244] width 55 height 21
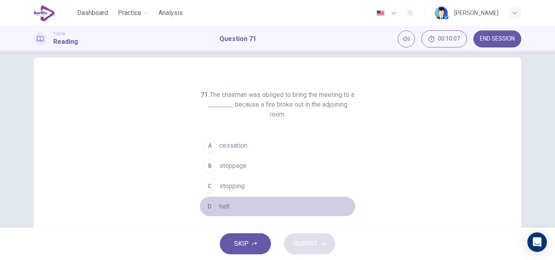
click at [219, 207] on span "halt" at bounding box center [224, 207] width 10 height 10
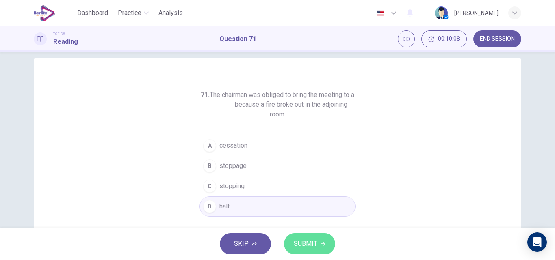
click at [303, 238] on button "SUBMIT" at bounding box center [309, 244] width 51 height 21
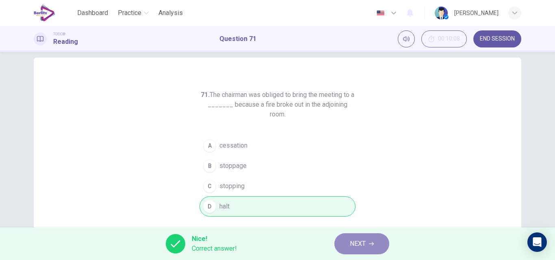
click at [349, 244] on button "NEXT" at bounding box center [361, 244] width 55 height 21
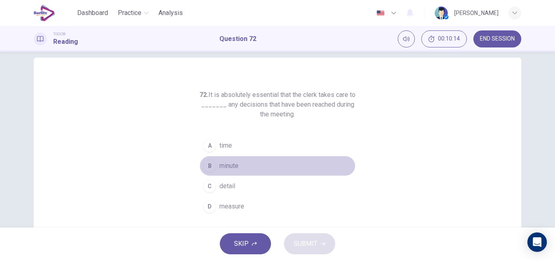
click at [221, 163] on span "minute" at bounding box center [228, 166] width 19 height 10
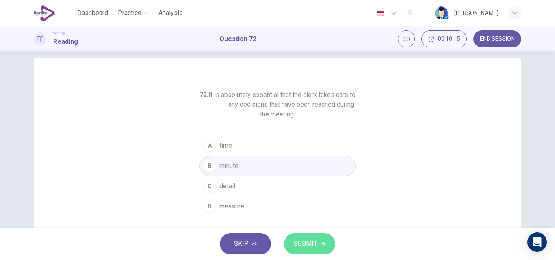
click at [303, 244] on span "SUBMIT" at bounding box center [306, 243] width 24 height 11
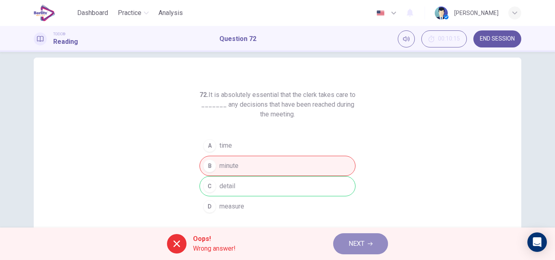
click at [351, 241] on span "NEXT" at bounding box center [357, 243] width 16 height 11
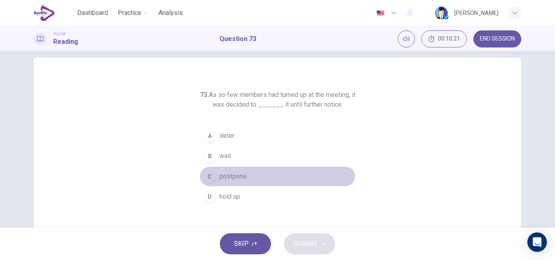
click at [234, 177] on span "postpone" at bounding box center [232, 177] width 27 height 10
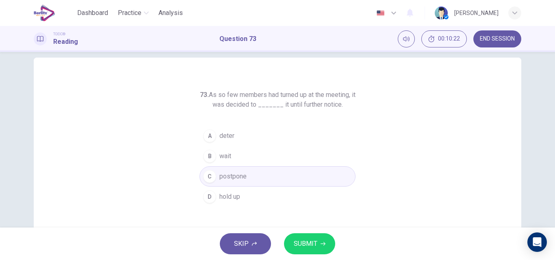
click at [296, 240] on span "SUBMIT" at bounding box center [306, 243] width 24 height 11
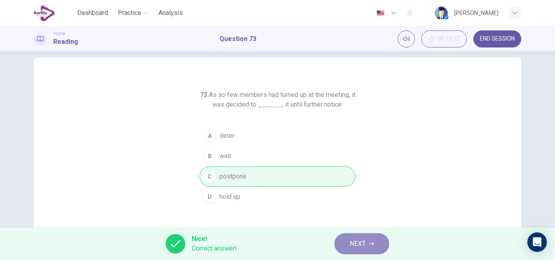
click at [363, 242] on span "NEXT" at bounding box center [358, 243] width 16 height 11
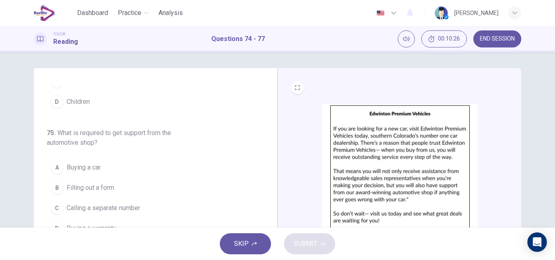
scroll to position [0, 0]
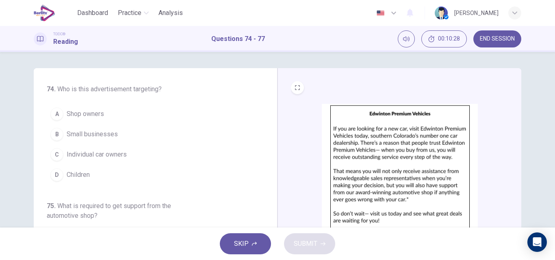
click at [491, 36] on span "END SESSION" at bounding box center [497, 39] width 35 height 6
